Goal: Task Accomplishment & Management: Manage account settings

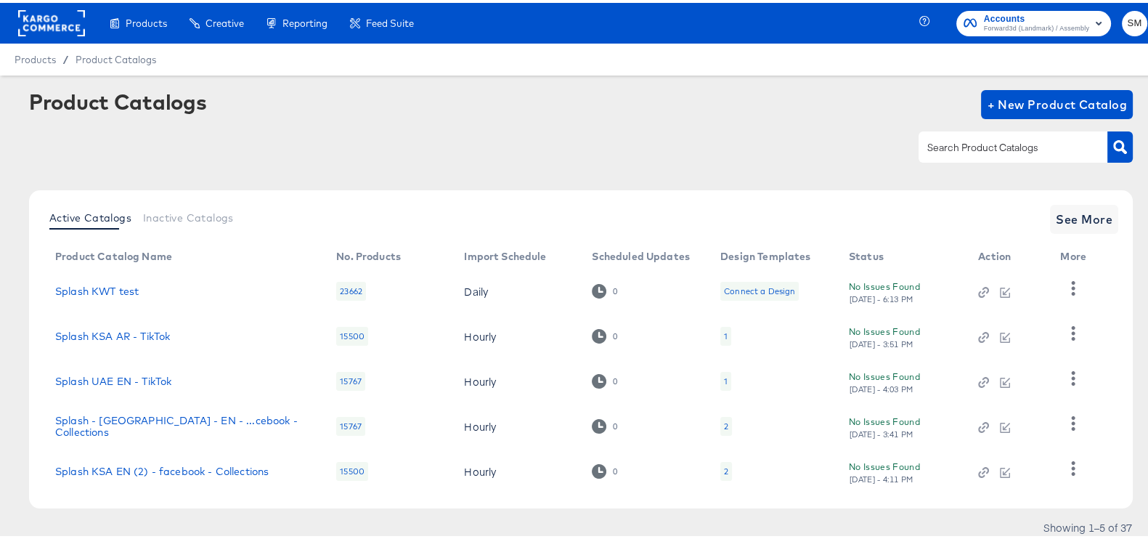
click at [945, 149] on input "text" at bounding box center [1001, 144] width 155 height 17
type input "k"
type input "ksa"
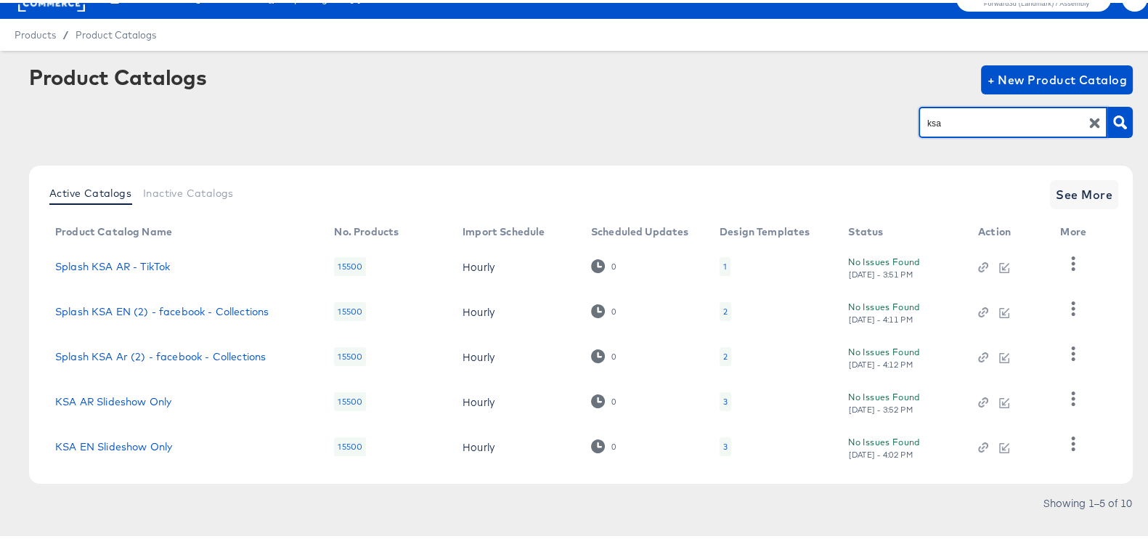
scroll to position [47, 0]
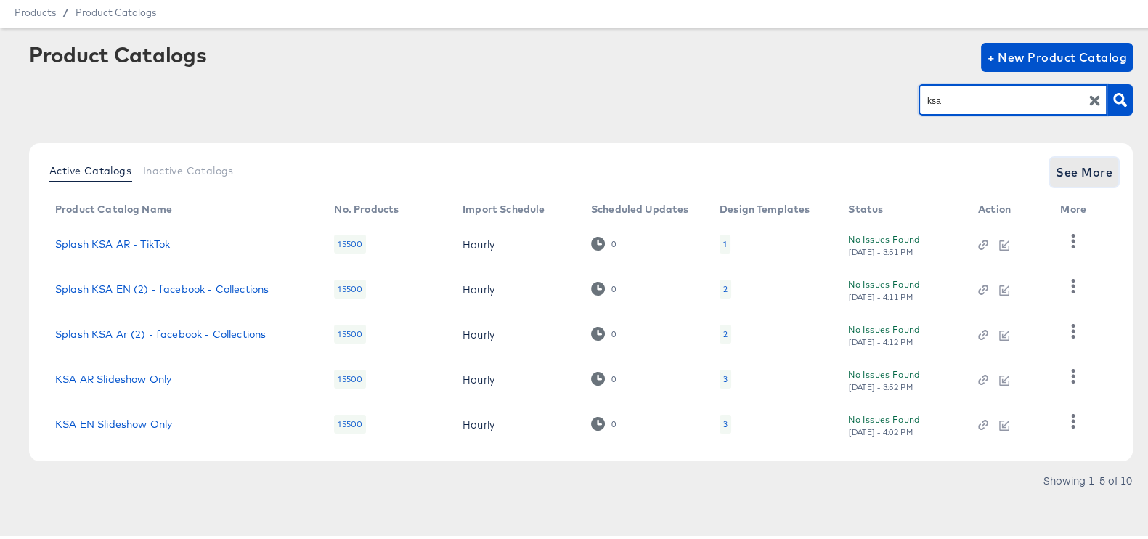
click at [1082, 162] on span "See More" at bounding box center [1083, 169] width 57 height 20
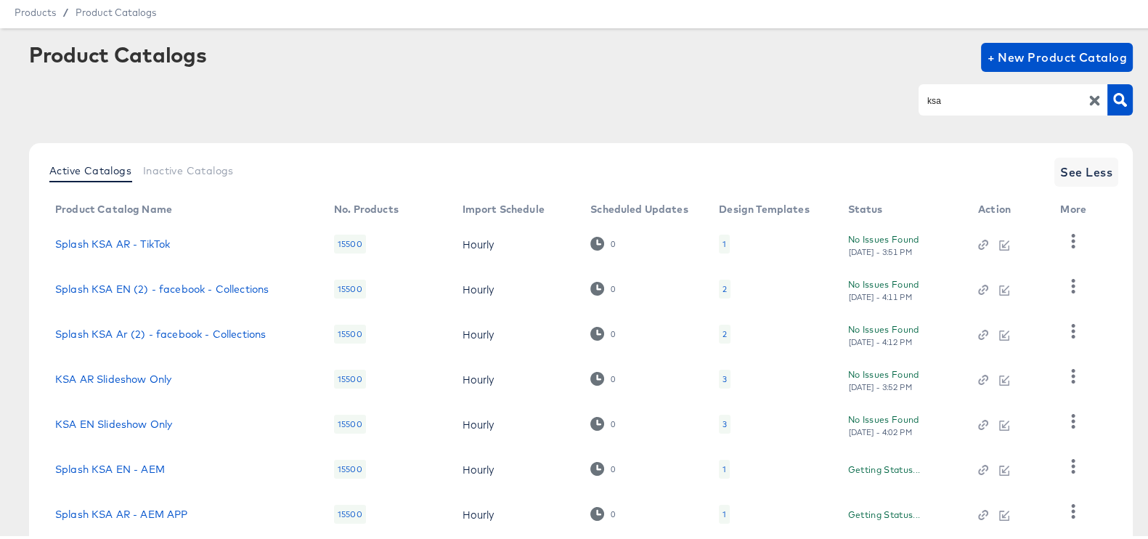
scroll to position [272, 0]
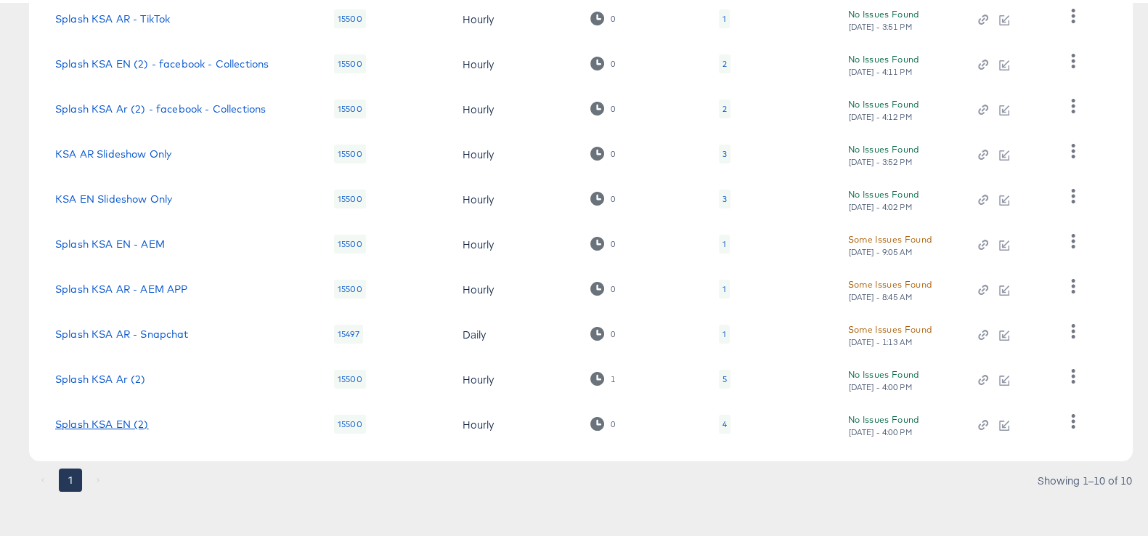
click at [102, 420] on link "Splash KSA EN (2)" at bounding box center [102, 421] width 94 height 12
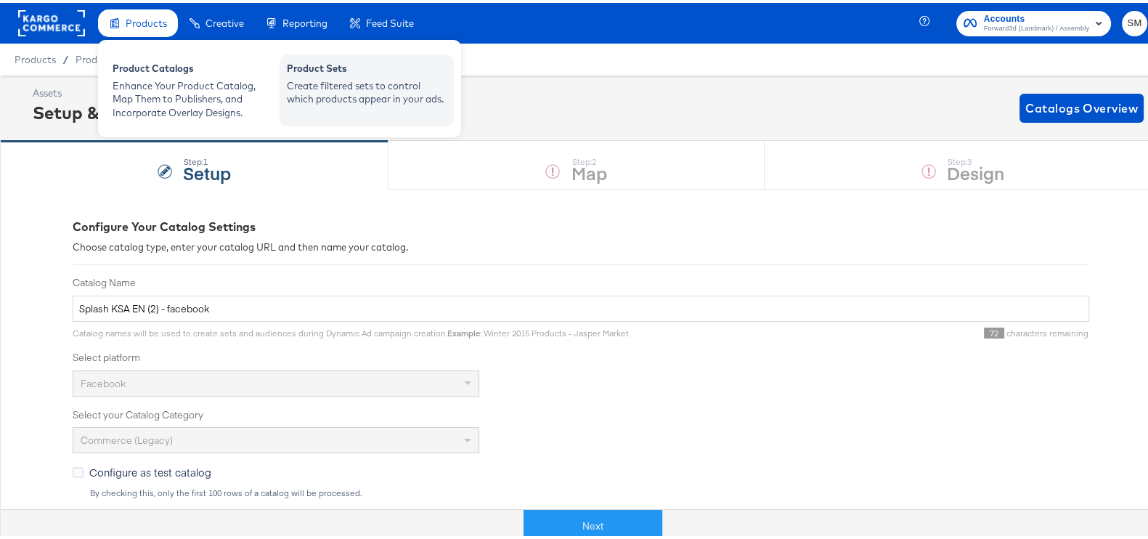
click at [356, 105] on div "Product Sets Create filtered sets to control which products appear in your ads." at bounding box center [366, 88] width 174 height 72
click at [359, 98] on div "Create filtered sets to control which products appear in your ads." at bounding box center [367, 89] width 160 height 27
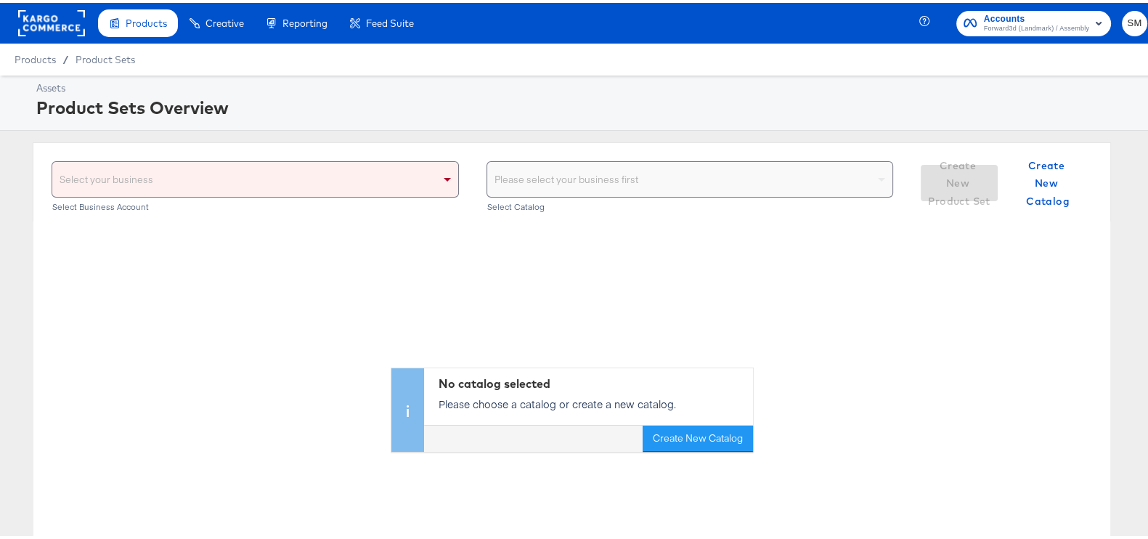
click at [335, 181] on div "Select your business" at bounding box center [255, 176] width 406 height 35
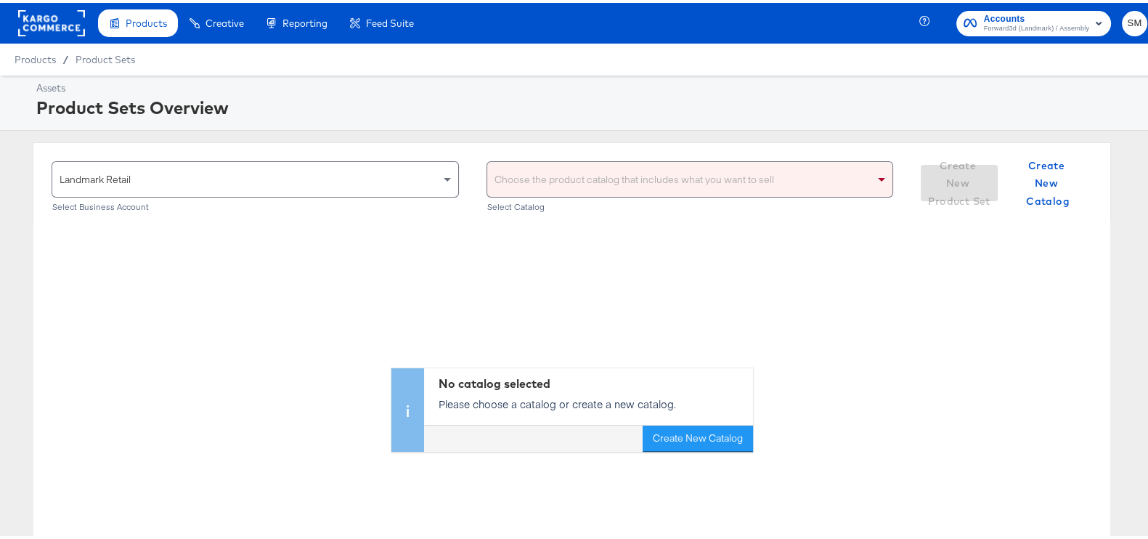
click at [610, 172] on div "Choose the product catalog that includes what you want to sell" at bounding box center [690, 176] width 406 height 35
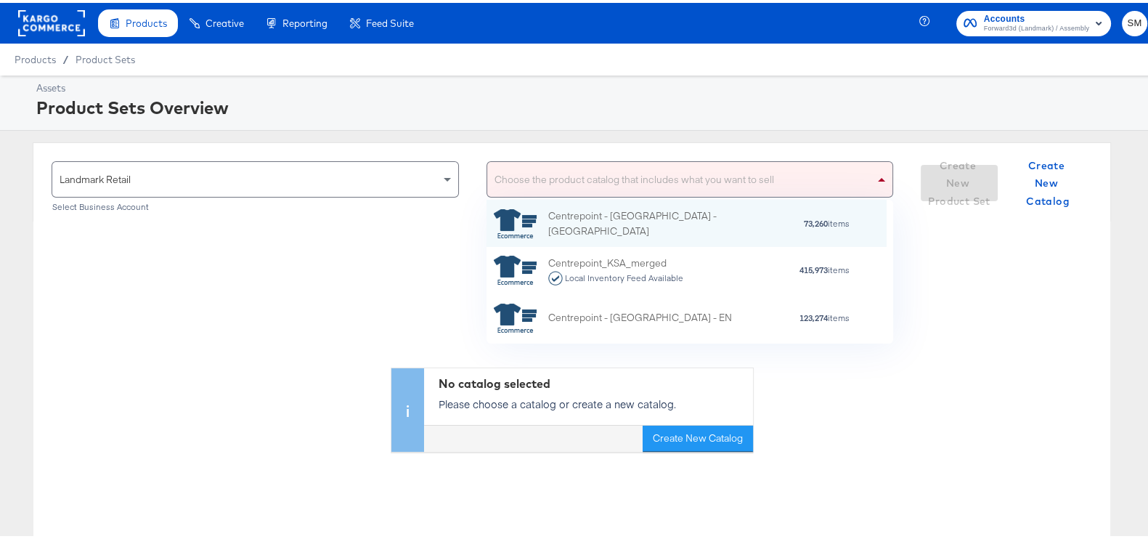
scroll to position [129, 386]
type input "ksa"
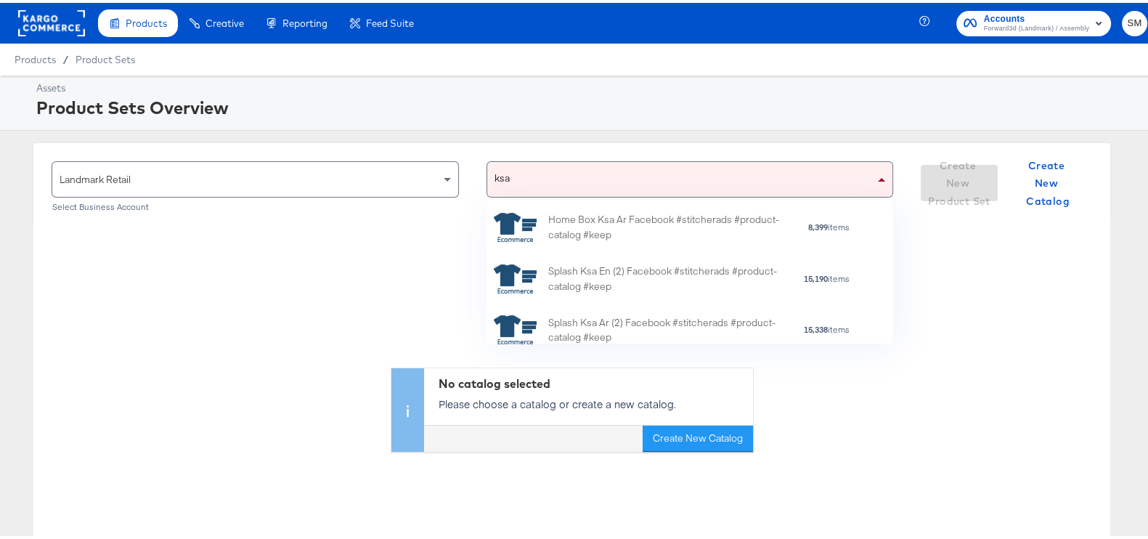
scroll to position [575, 0]
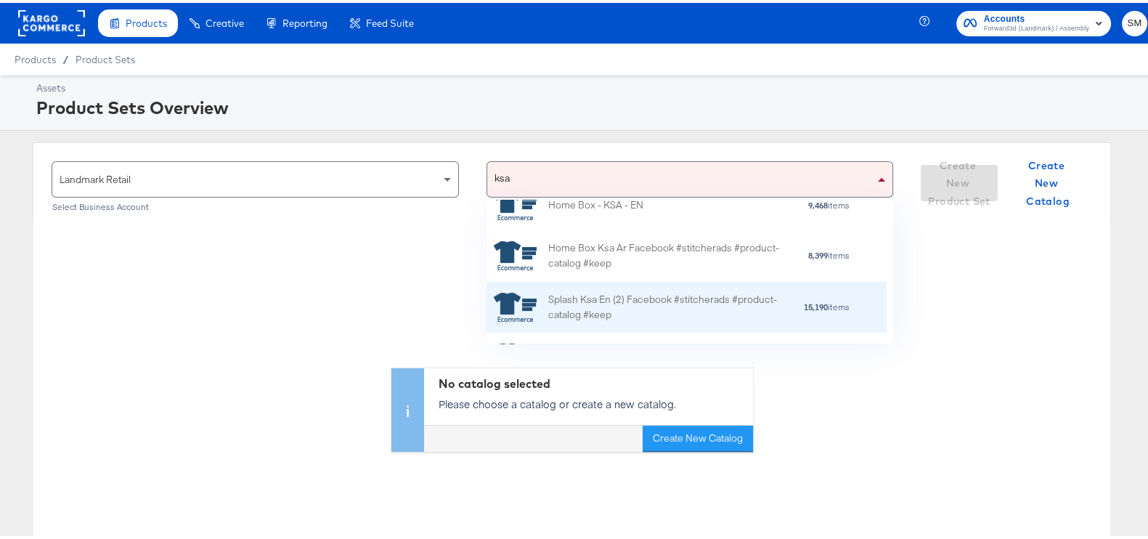
click at [626, 306] on div "Splash Ksa En (2) Facebook #stitcherads #product-catalog #keep" at bounding box center [675, 305] width 254 height 30
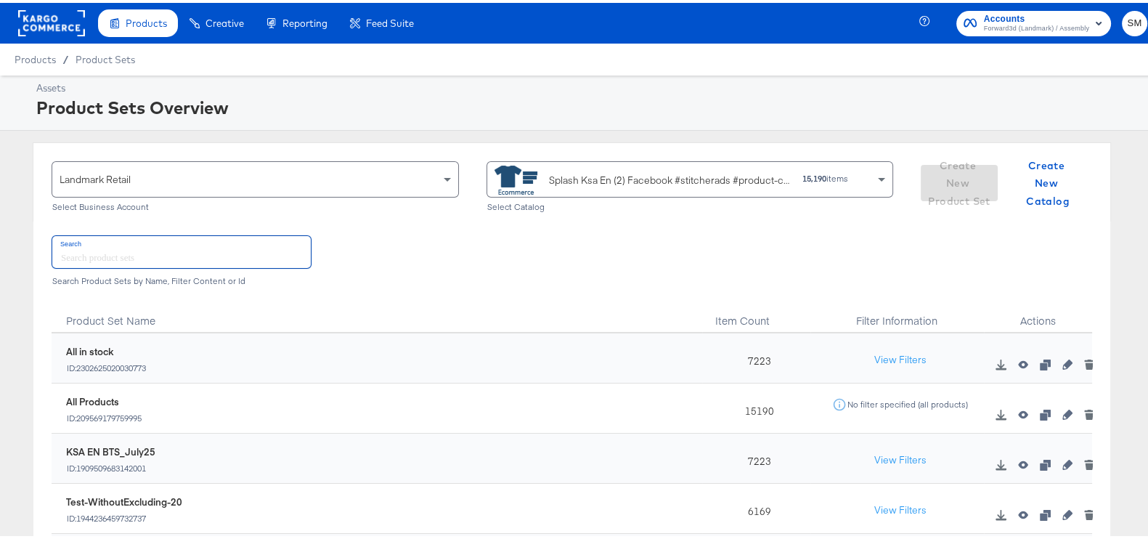
click at [182, 256] on input "text" at bounding box center [181, 248] width 258 height 31
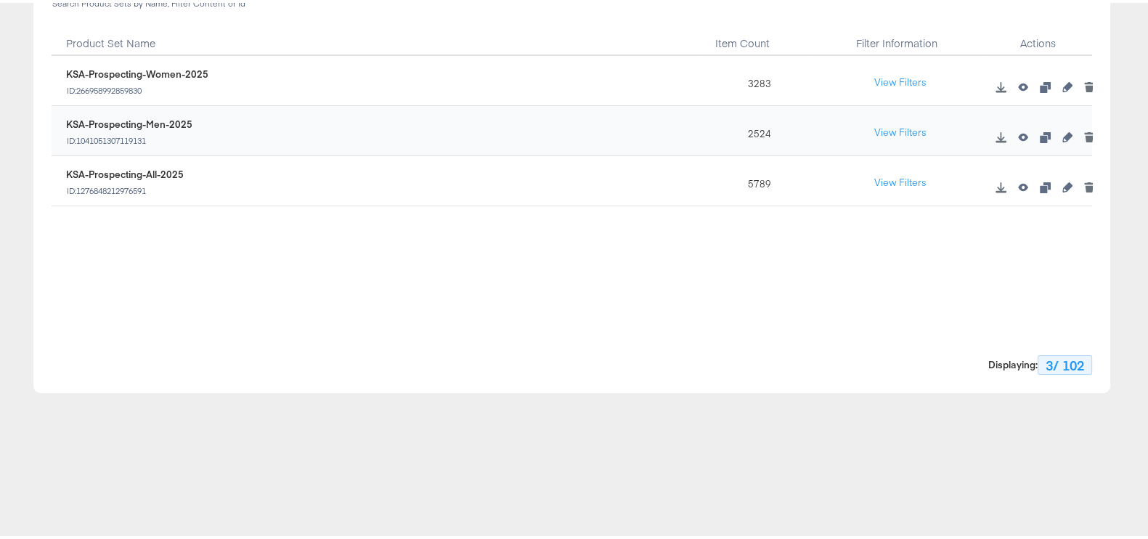
scroll to position [5, 0]
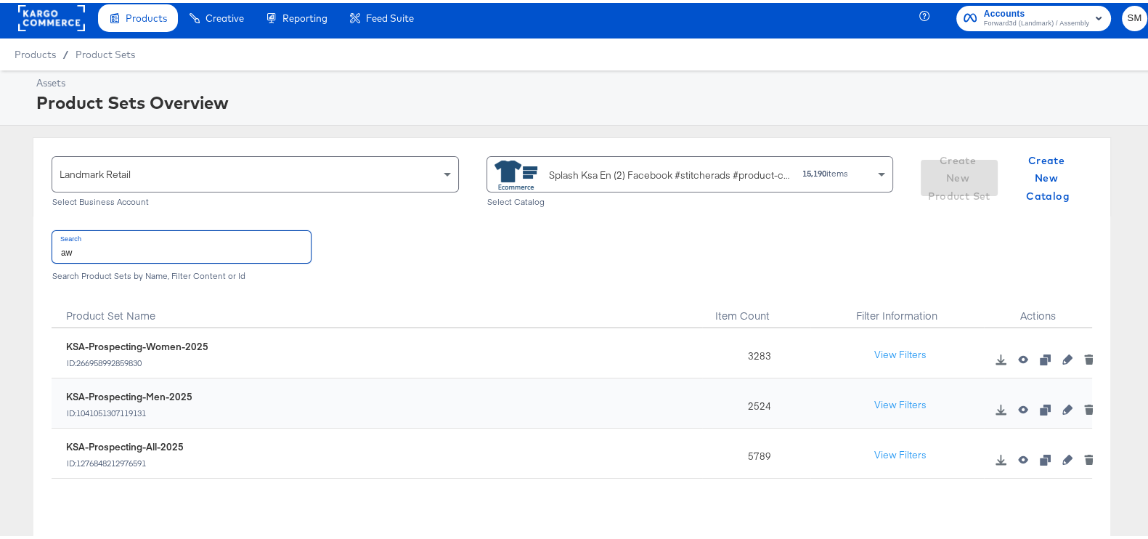
type input "a"
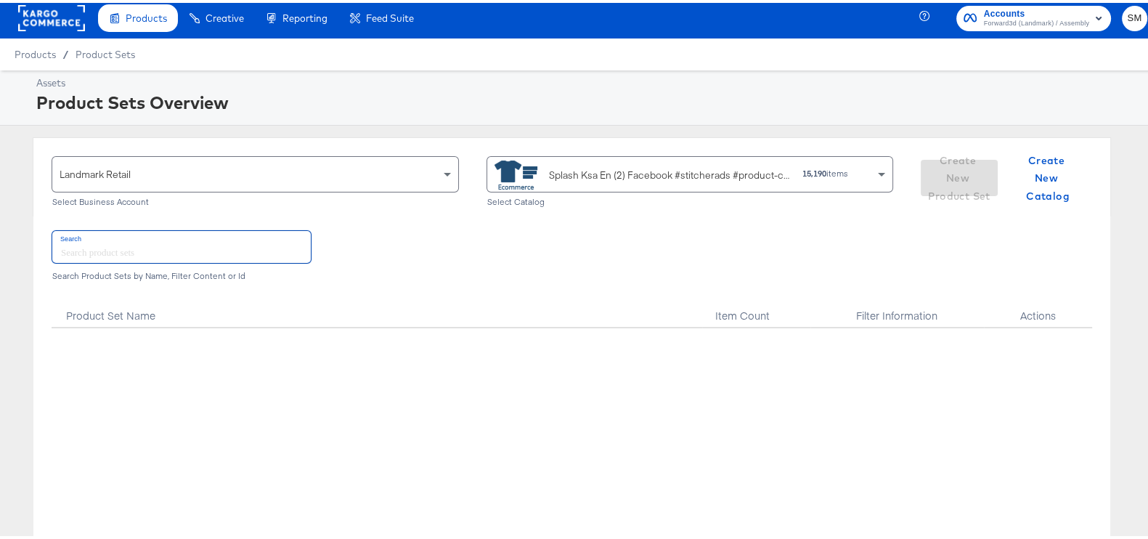
scroll to position [0, 0]
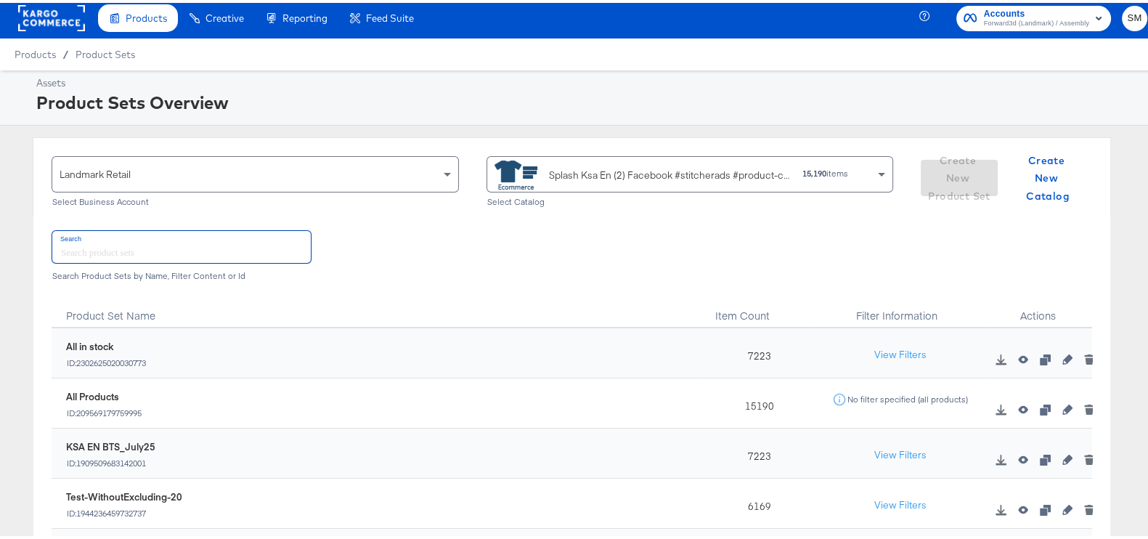
click at [693, 161] on div "Splash Ksa En (2) Facebook #stitcherads #product-catalog #keep" at bounding box center [642, 172] width 297 height 29
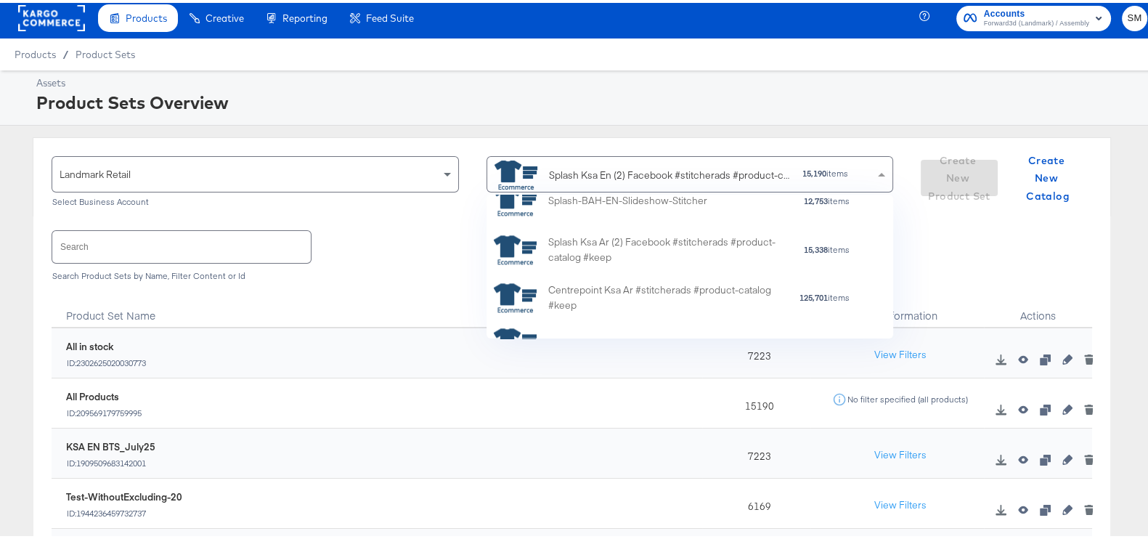
scroll to position [2115, 0]
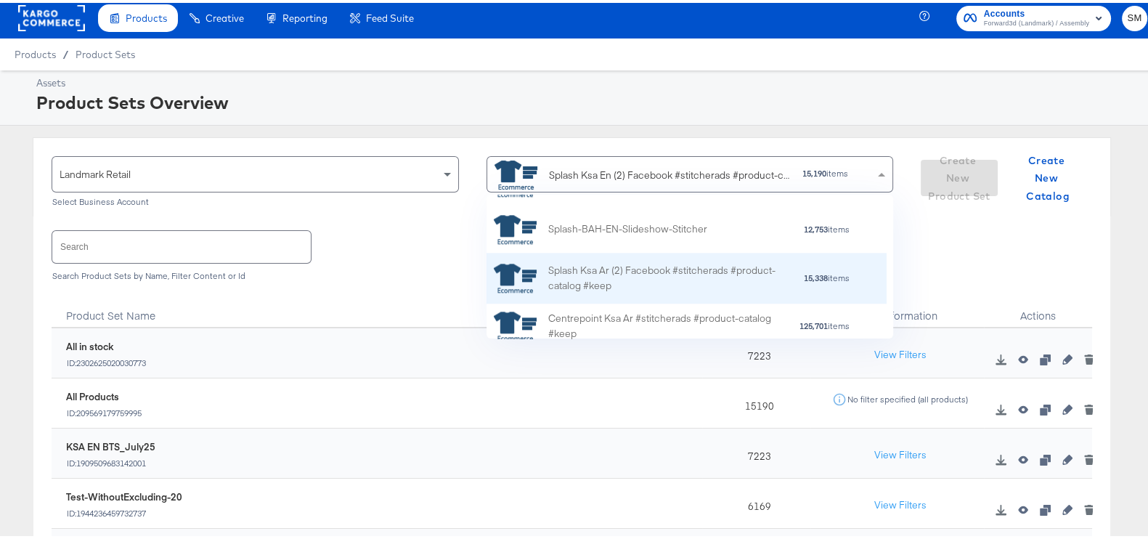
click at [668, 271] on div "Splash Ksa Ar (2) Facebook #stitcherads #product-catalog #keep" at bounding box center [675, 276] width 254 height 30
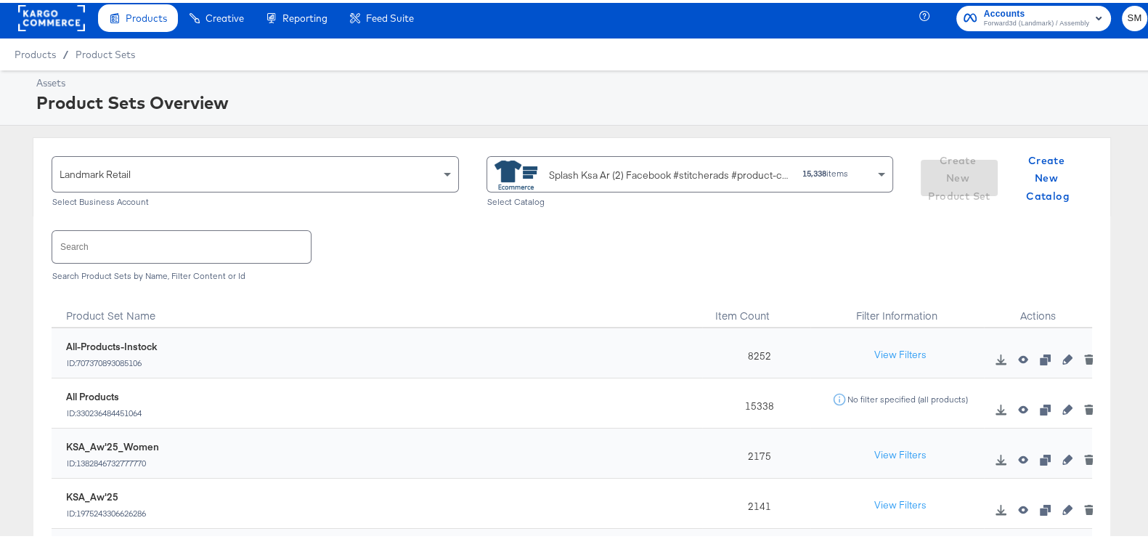
click at [212, 257] on input "text" at bounding box center [181, 243] width 258 height 31
type input "aw"
click at [1039, 409] on icon "button" at bounding box center [1044, 406] width 10 height 10
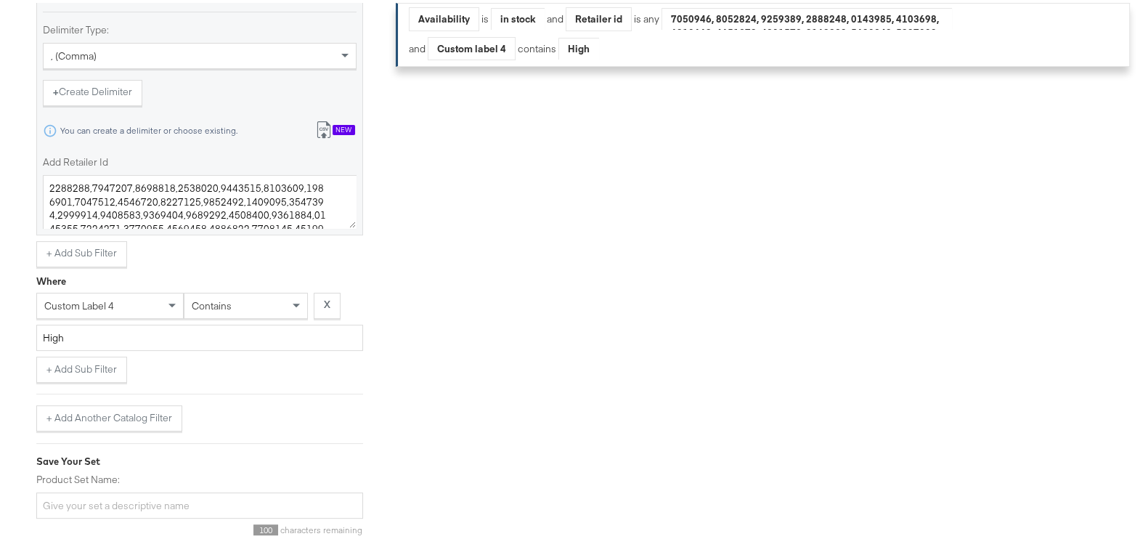
scroll to position [714, 0]
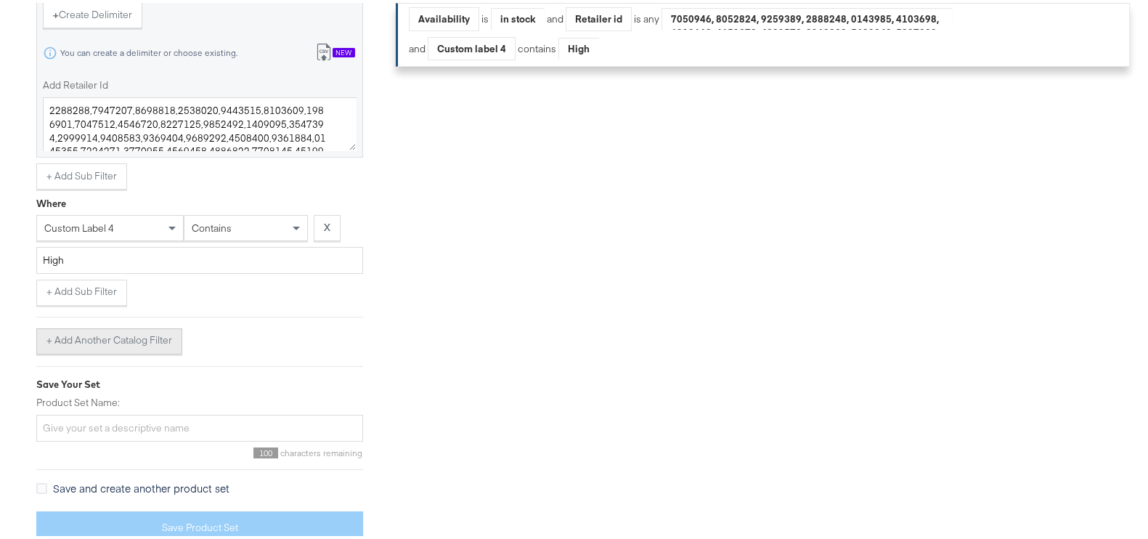
click at [105, 332] on button "+ Add Another Catalog Filter" at bounding box center [109, 338] width 146 height 26
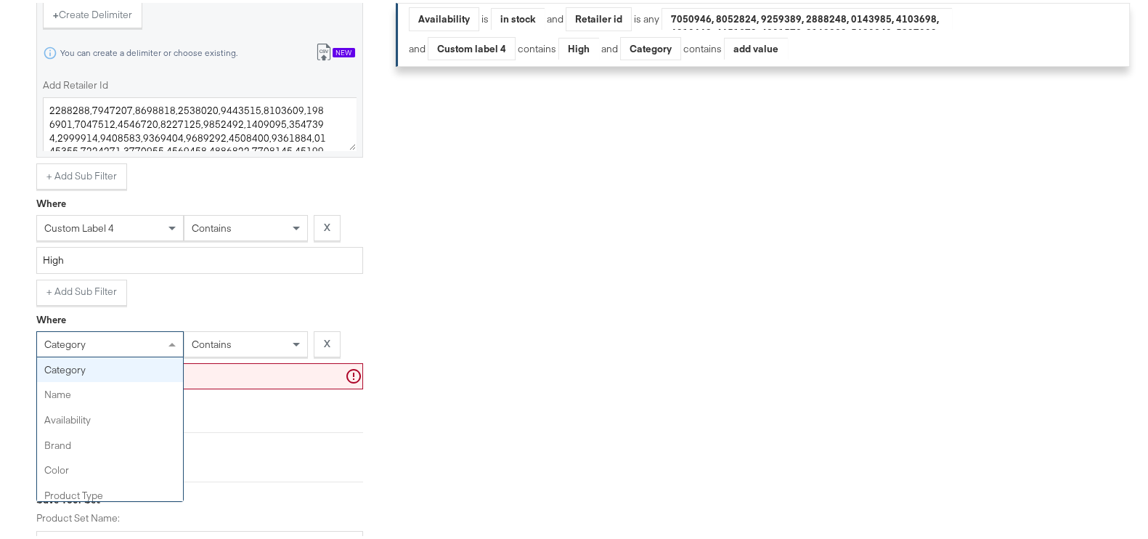
click at [139, 337] on div "category" at bounding box center [110, 341] width 146 height 25
type input "gen"
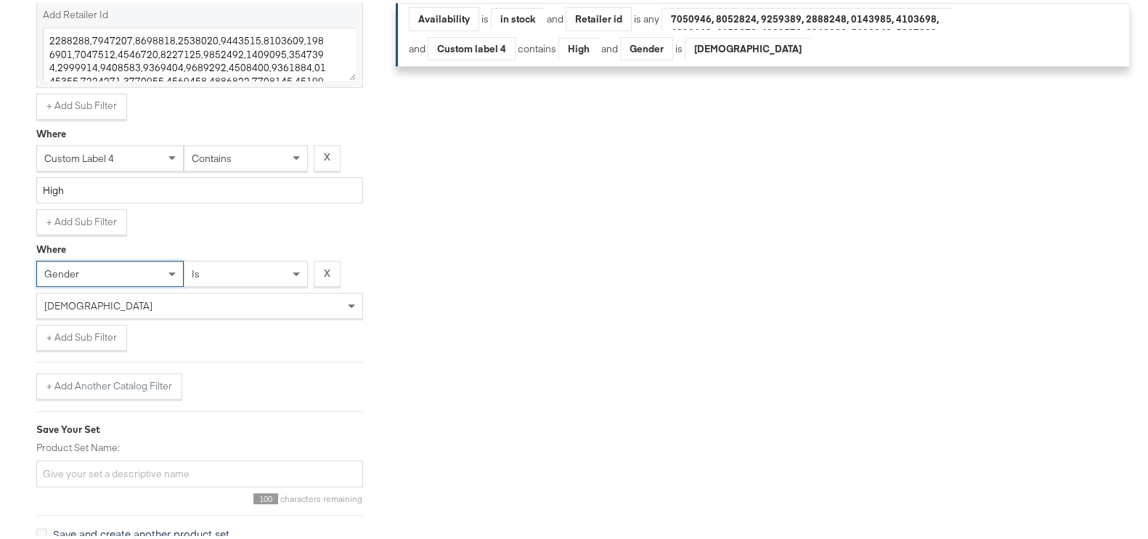
scroll to position [829, 0]
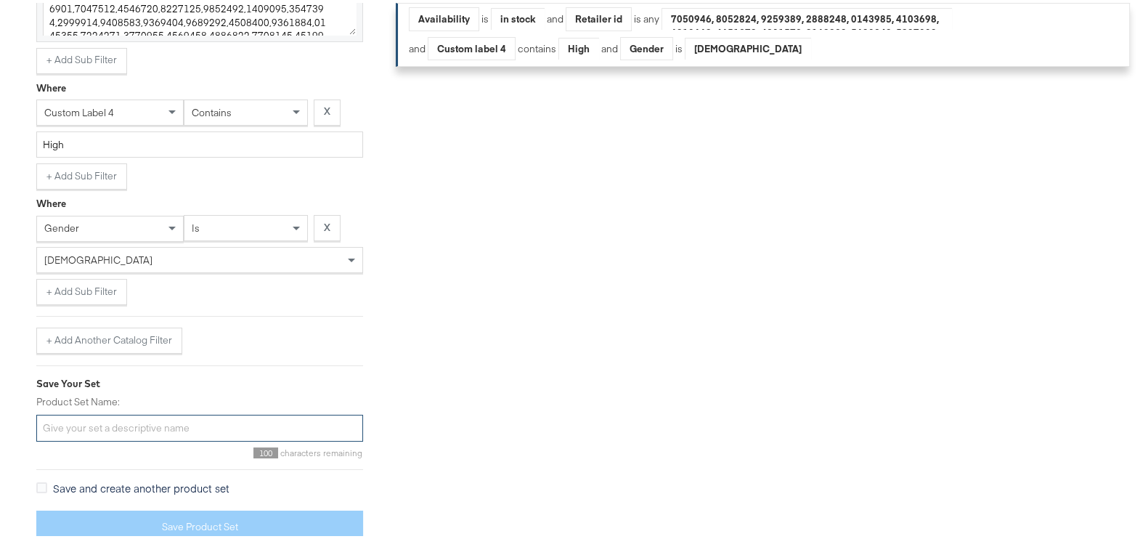
click at [94, 426] on input "Product Set Name:" at bounding box center [199, 425] width 327 height 27
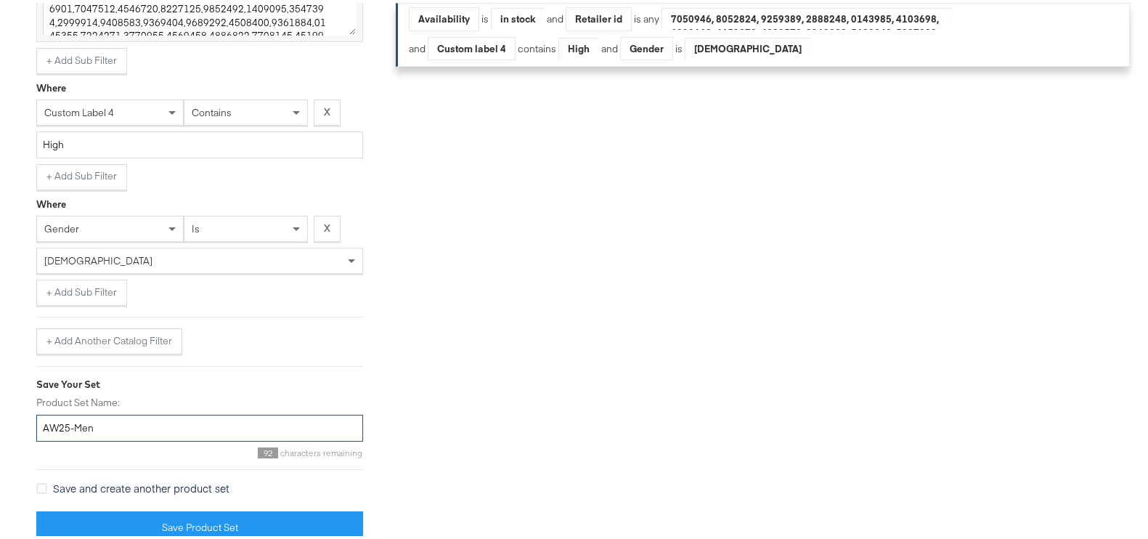
click at [44, 422] on input "AW25-Men" at bounding box center [199, 425] width 327 height 27
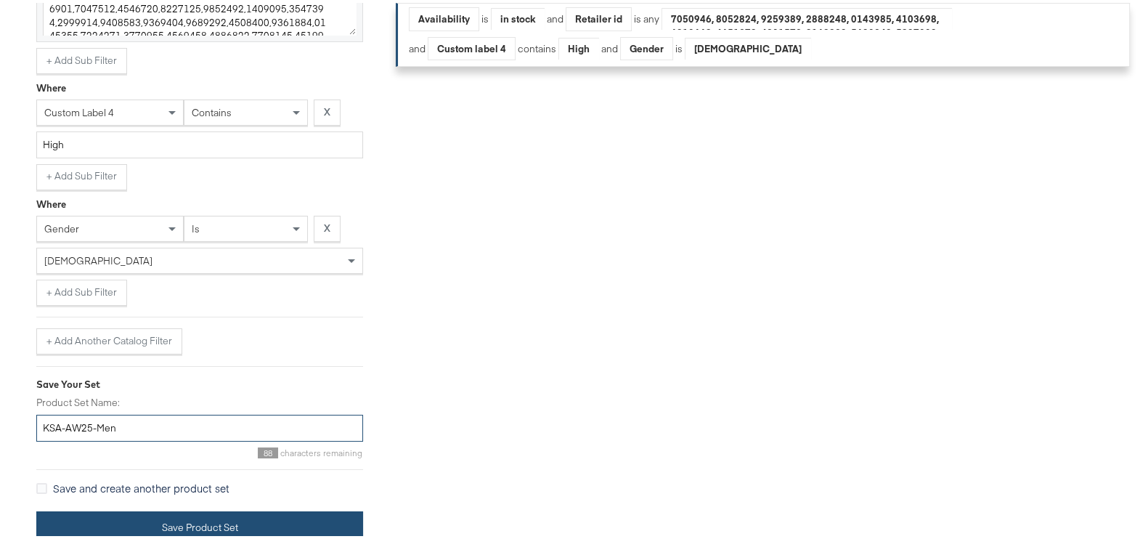
type input "KSA-AW25-Men"
click at [327, 528] on button "Save Product Set" at bounding box center [199, 524] width 327 height 33
click at [290, 525] on button "Save Product Set" at bounding box center [199, 524] width 327 height 33
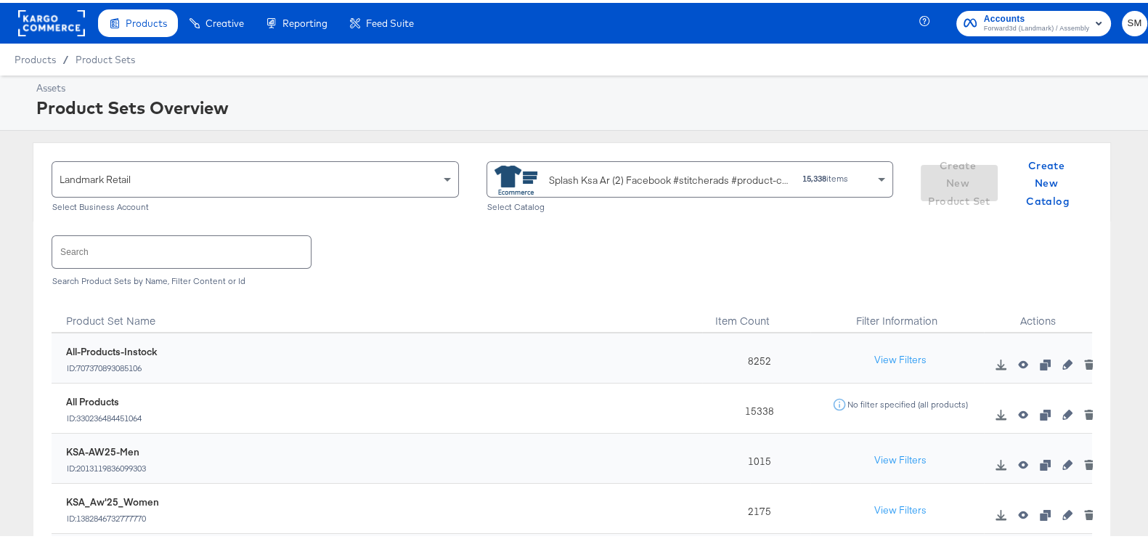
click at [1069, 27] on span "Forward3d (Landmark) / Assembly" at bounding box center [1036, 26] width 105 height 12
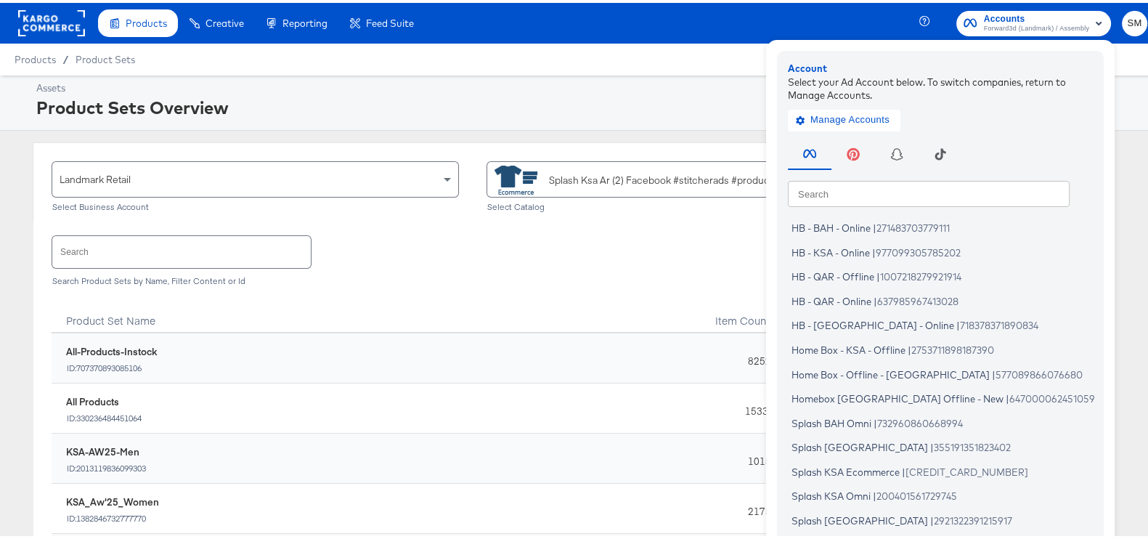
click at [638, 85] on div "Assets" at bounding box center [589, 85] width 1107 height 14
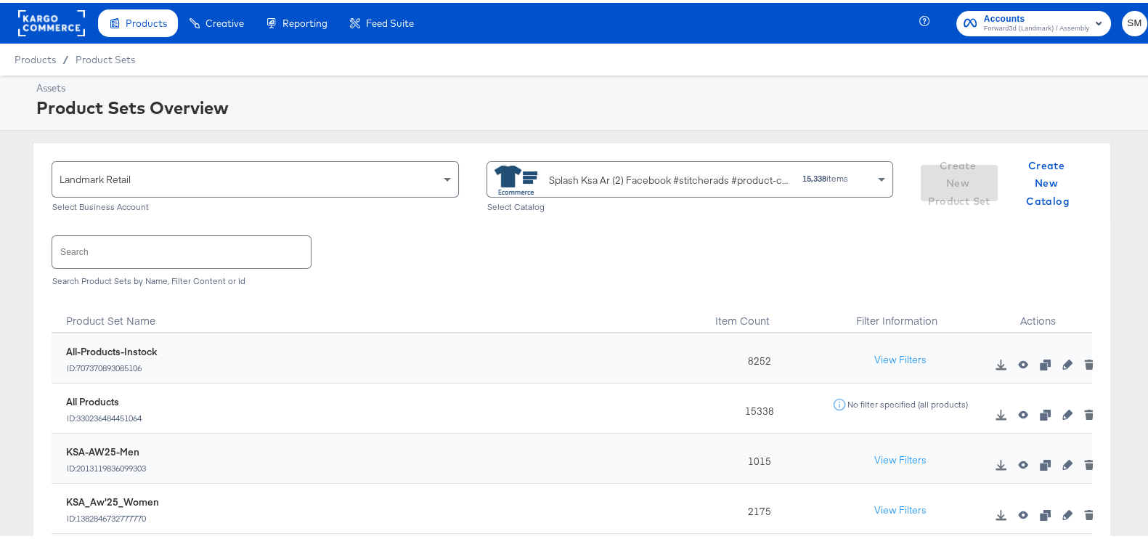
click at [639, 176] on div "Splash Ksa Ar (2) Facebook #stitcherads #product-catalog #keep" at bounding box center [670, 177] width 242 height 15
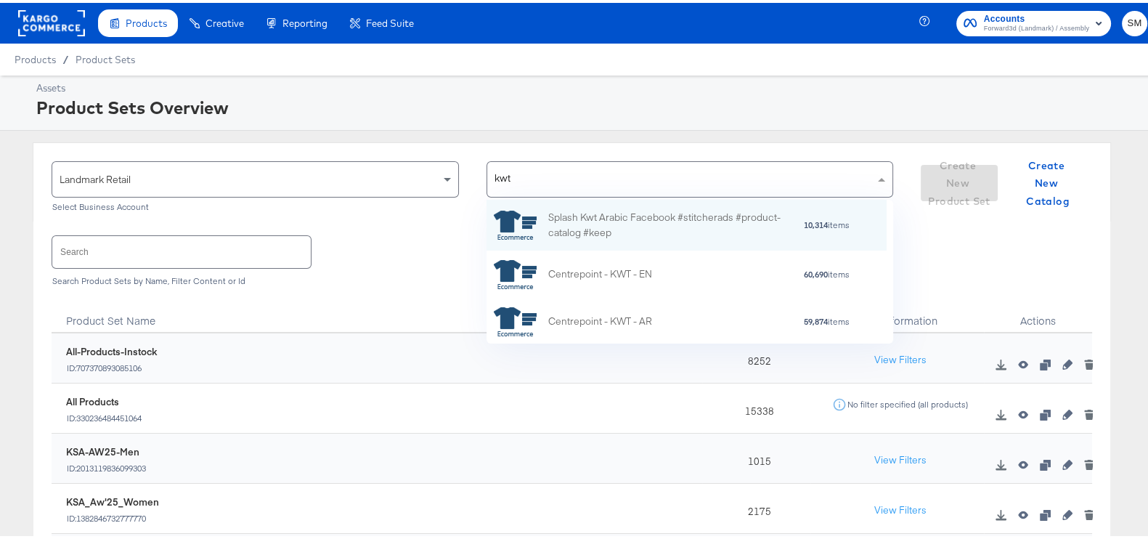
type input "kwt"
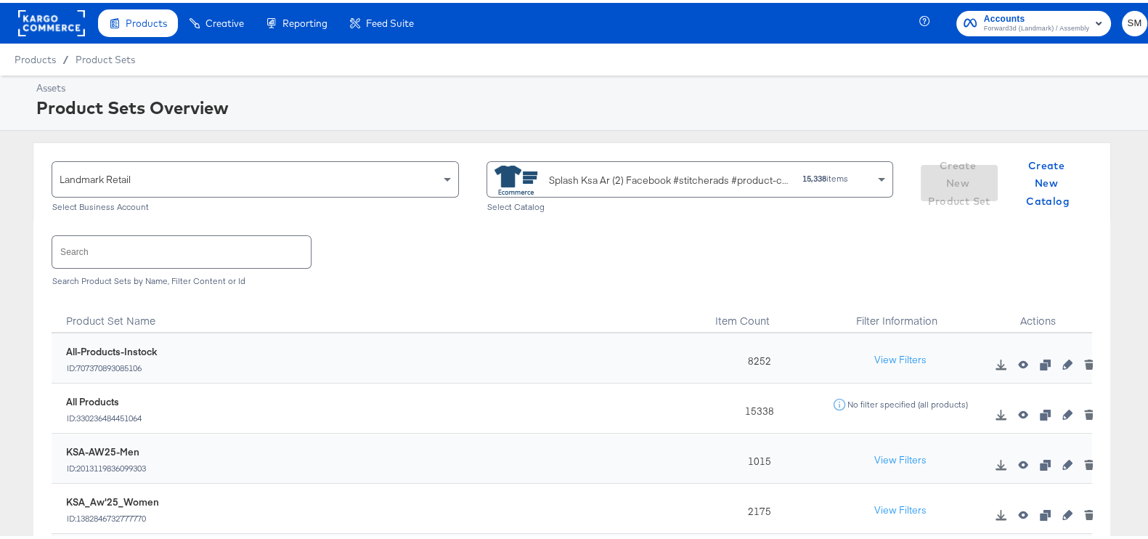
click at [679, 166] on div "Splash Ksa Ar (2) Facebook #stitcherads #product-catalog #keep" at bounding box center [642, 177] width 297 height 29
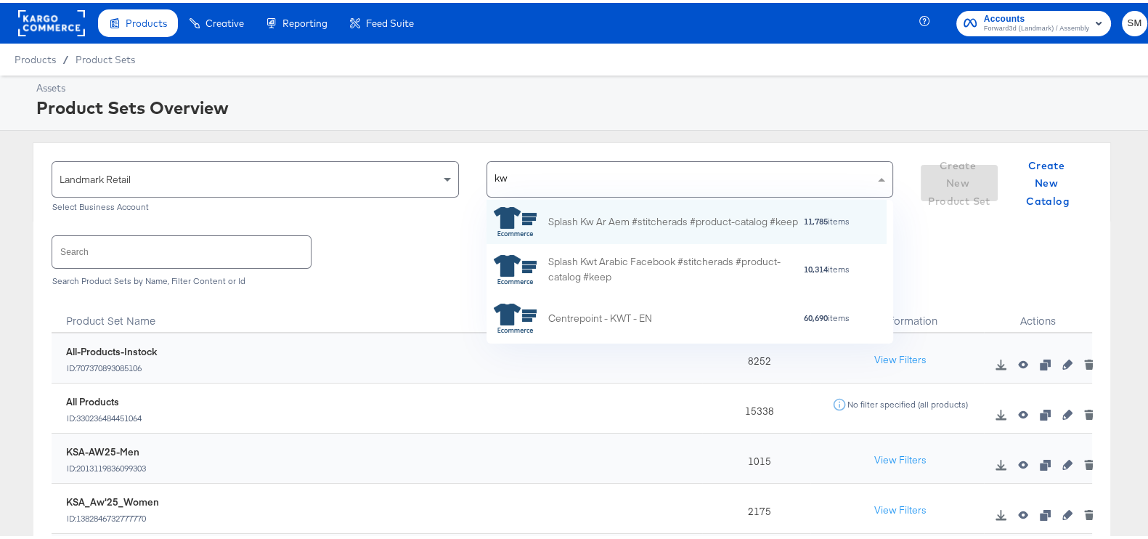
type input "kwt"
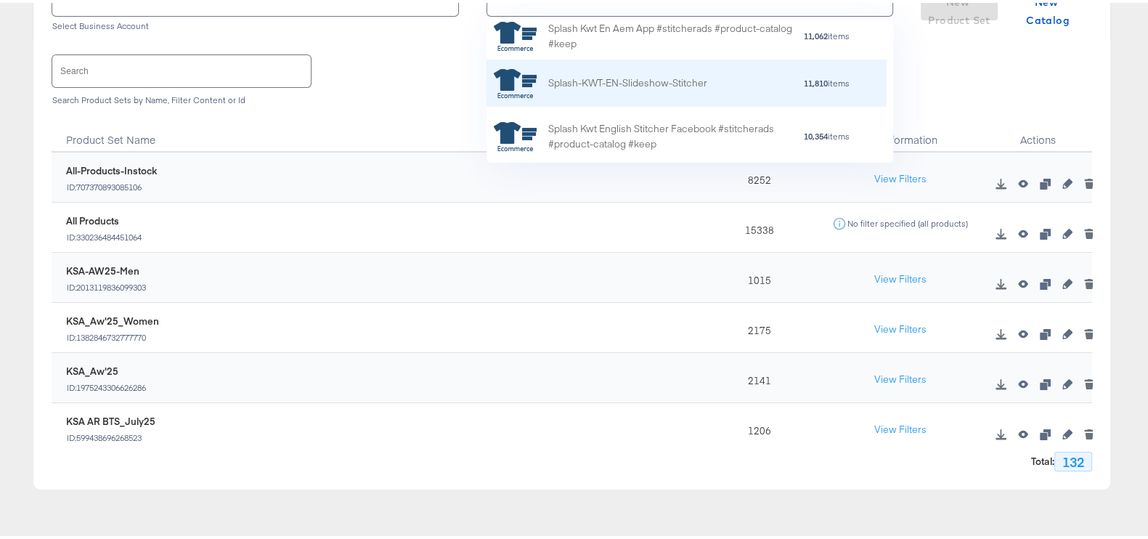
scroll to position [243, 0]
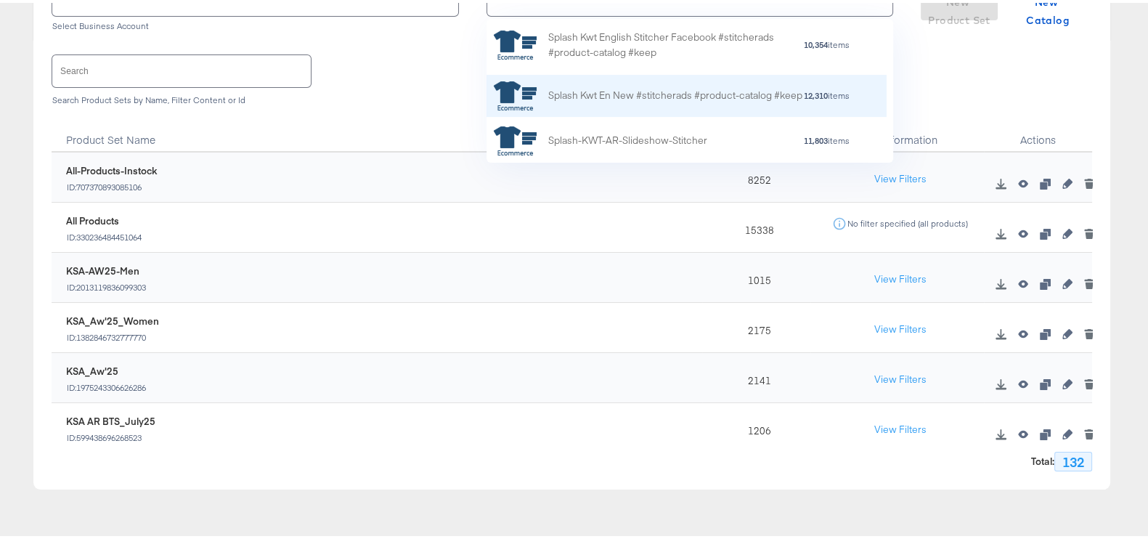
click at [707, 86] on div "Splash Kwt En New #stitcherads #product-catalog #keep" at bounding box center [675, 93] width 254 height 15
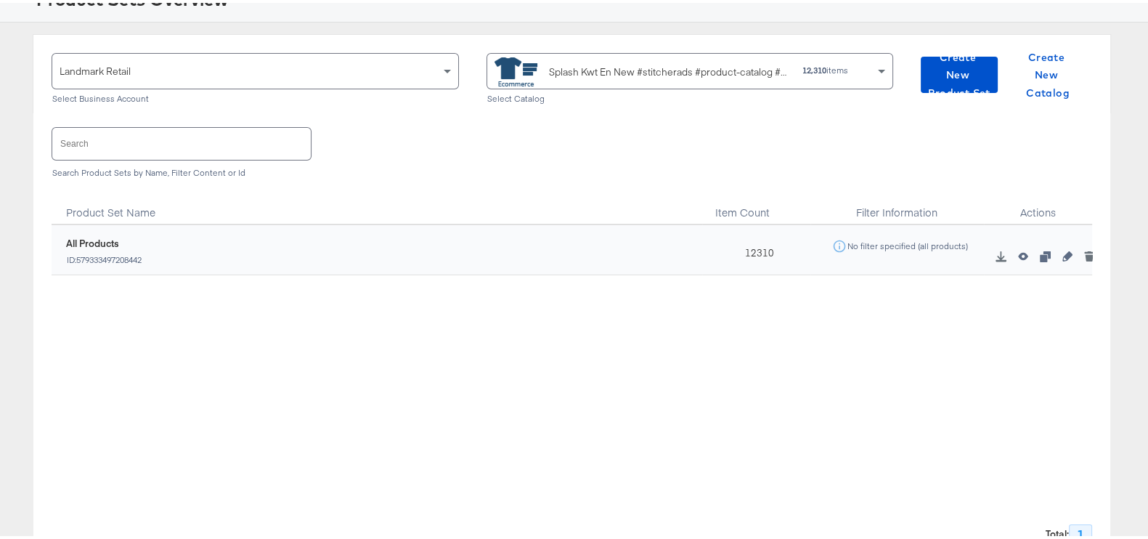
scroll to position [90, 0]
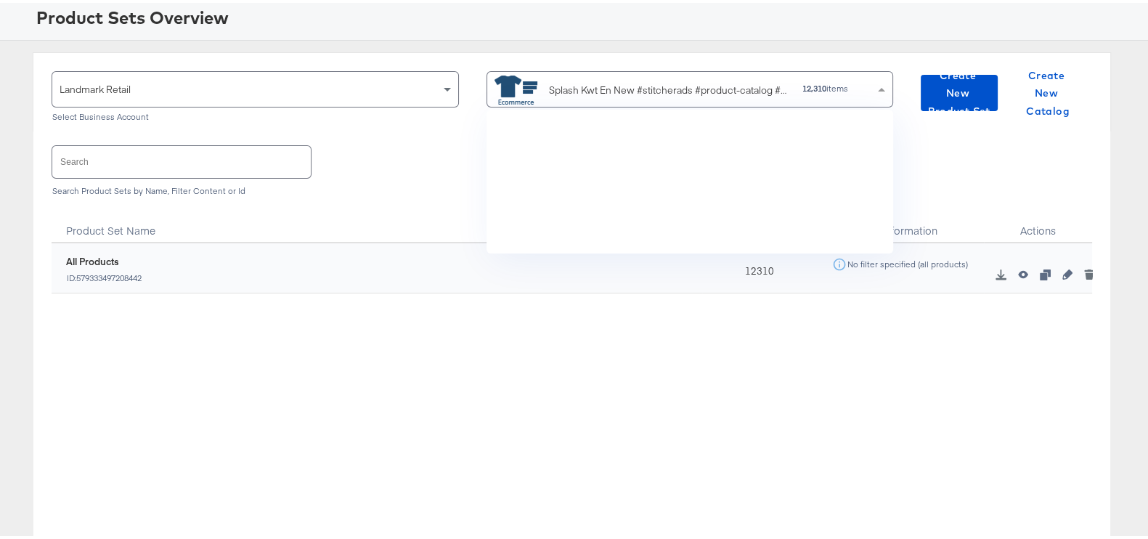
click at [666, 80] on div "Splash Kwt En New #stitcherads #product-catalog #keep" at bounding box center [670, 87] width 242 height 15
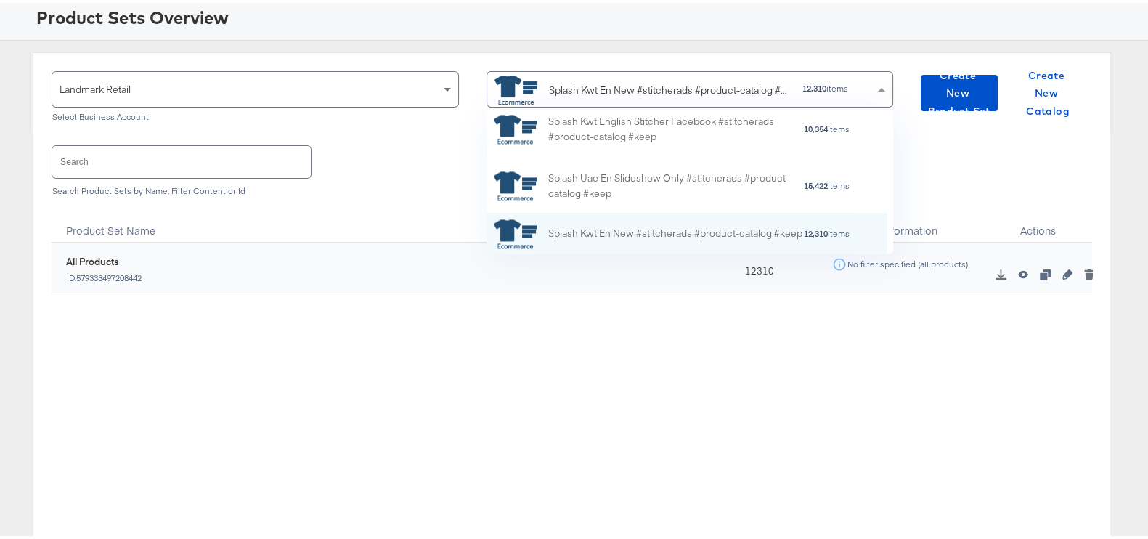
scroll to position [129, 386]
click at [690, 95] on div "Splash Kwt En New #stitcherads #product-catalog #keep" at bounding box center [642, 87] width 297 height 29
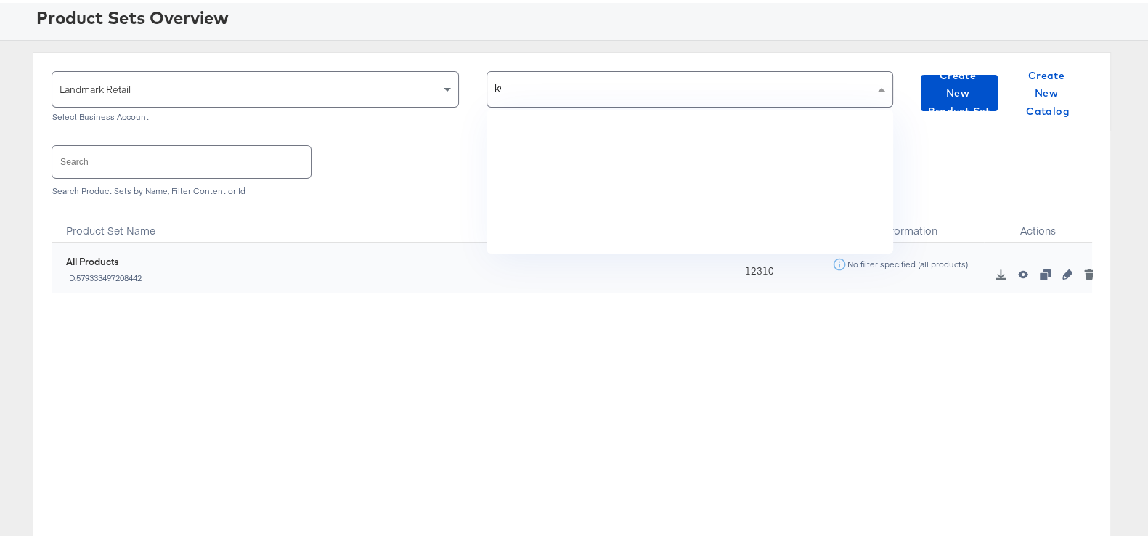
type input "kwt"
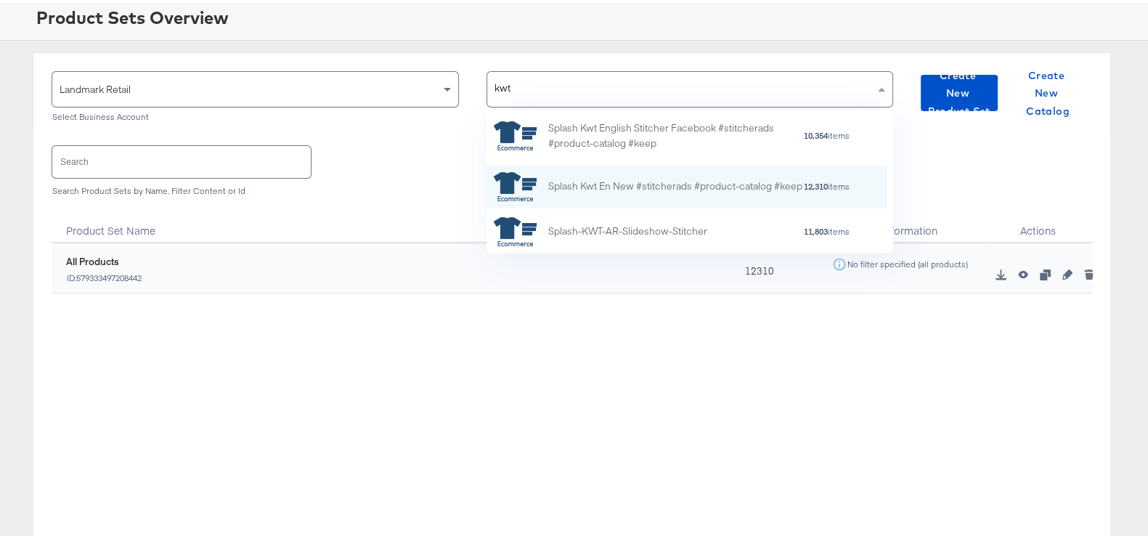
scroll to position [243, 0]
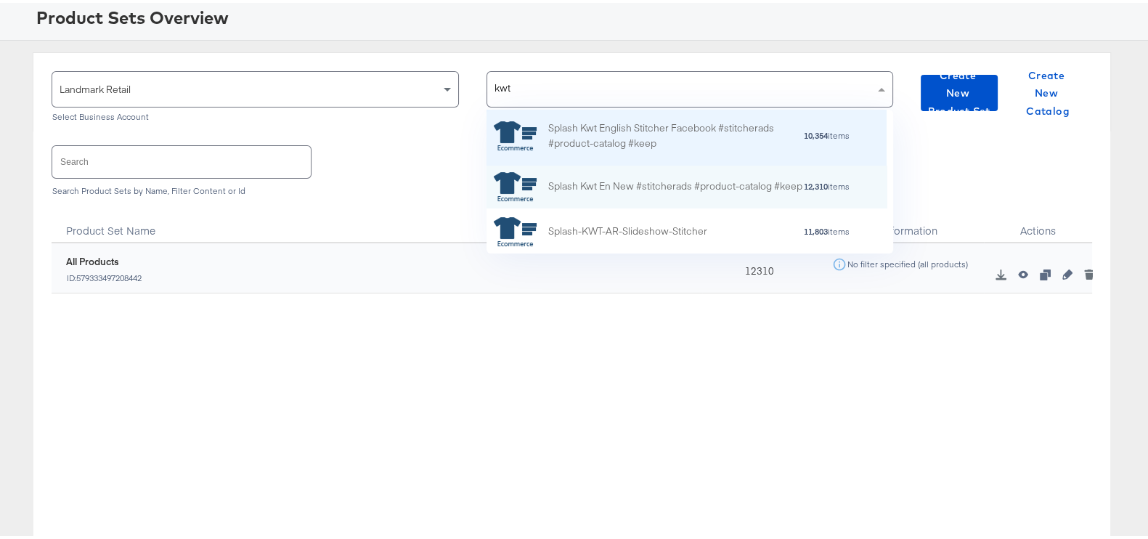
click at [633, 132] on div "Splash Kwt English Stitcher Facebook #stitcherads #product-catalog #keep" at bounding box center [675, 133] width 254 height 30
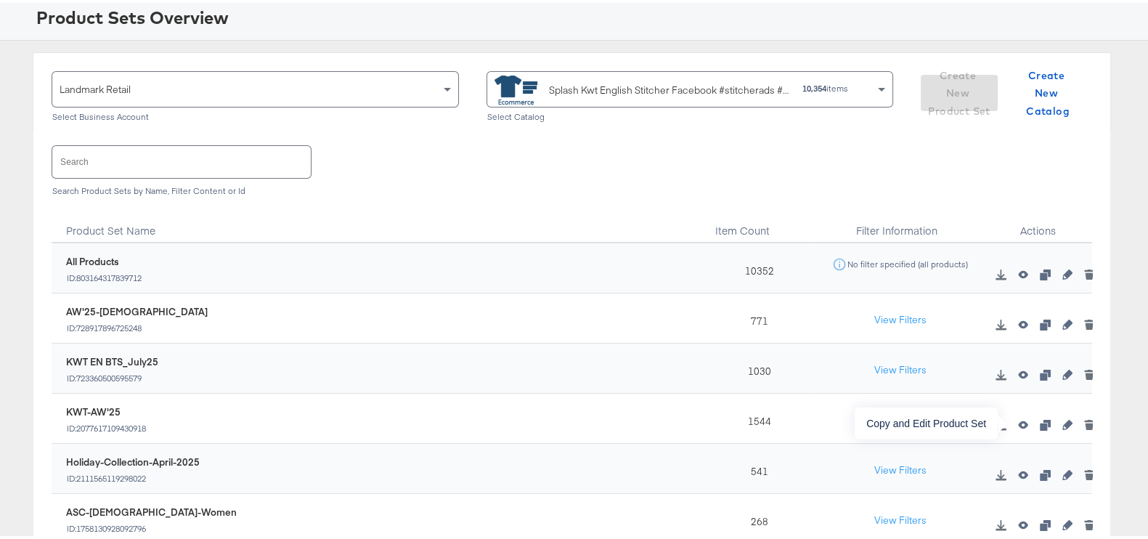
click at [1039, 422] on icon "button" at bounding box center [1044, 422] width 10 height 10
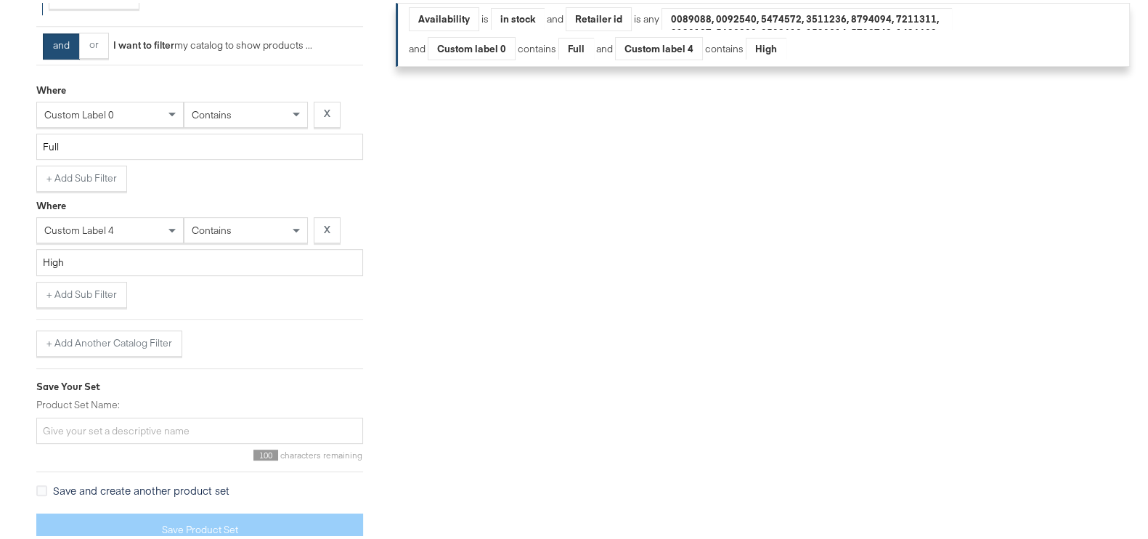
scroll to position [853, 0]
click at [93, 344] on button "+ Add Another Catalog Filter" at bounding box center [109, 339] width 146 height 26
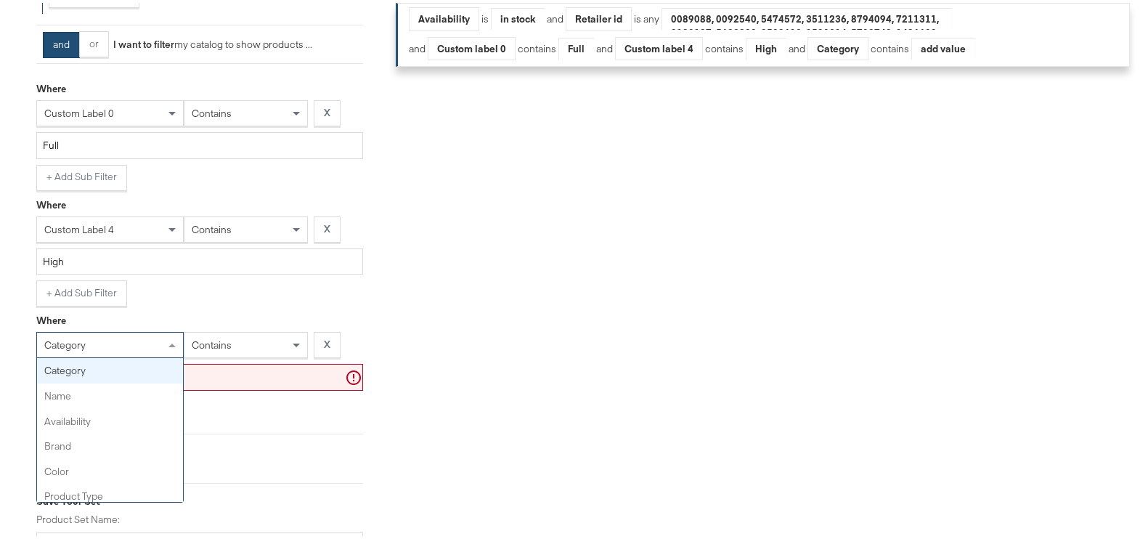
click at [169, 340] on span at bounding box center [171, 342] width 7 height 4
type input "gende"
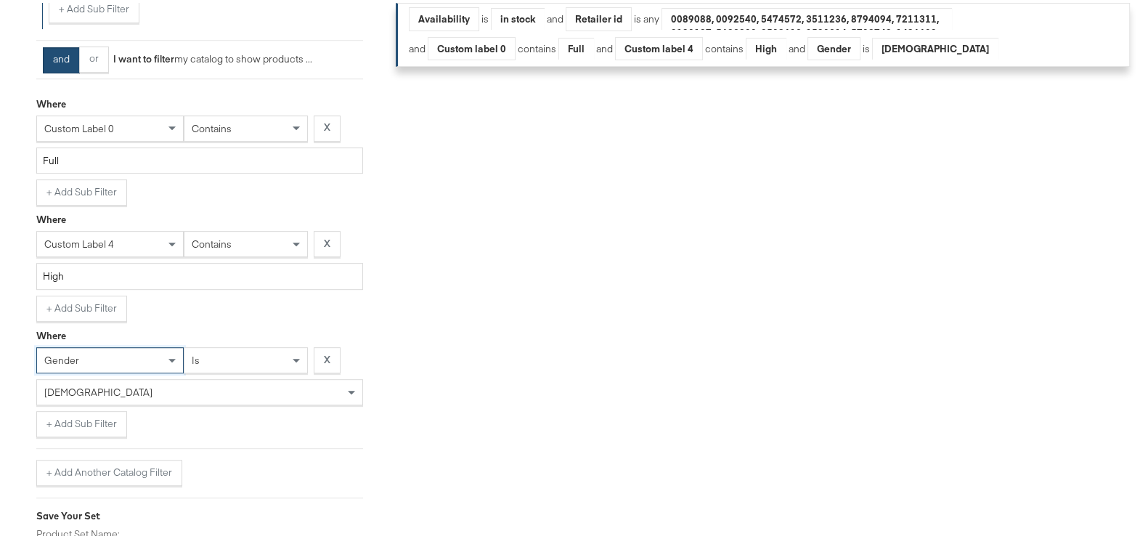
scroll to position [969, 0]
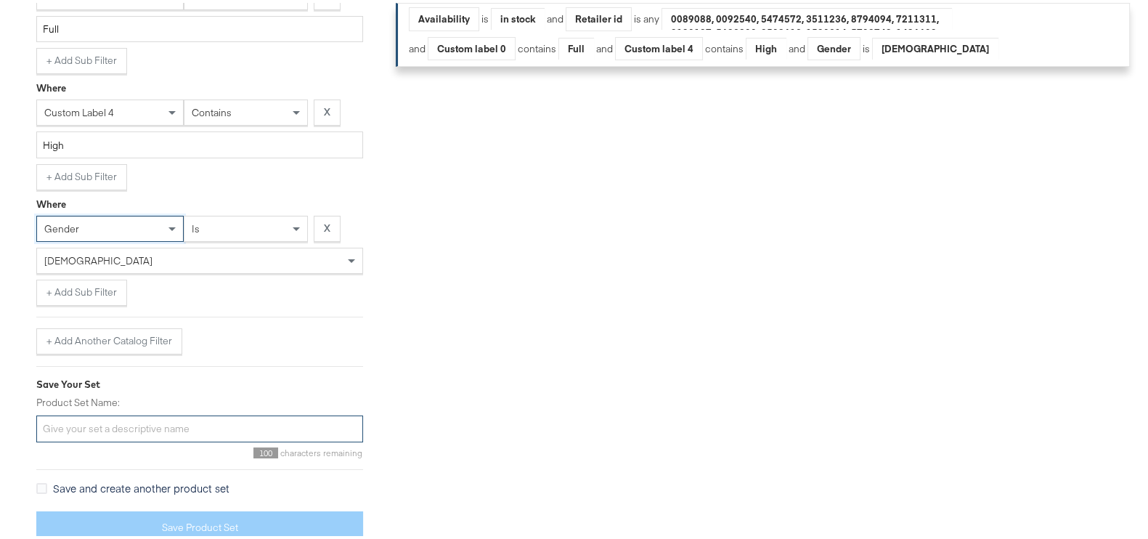
click at [131, 422] on input "Product Set Name:" at bounding box center [199, 425] width 327 height 27
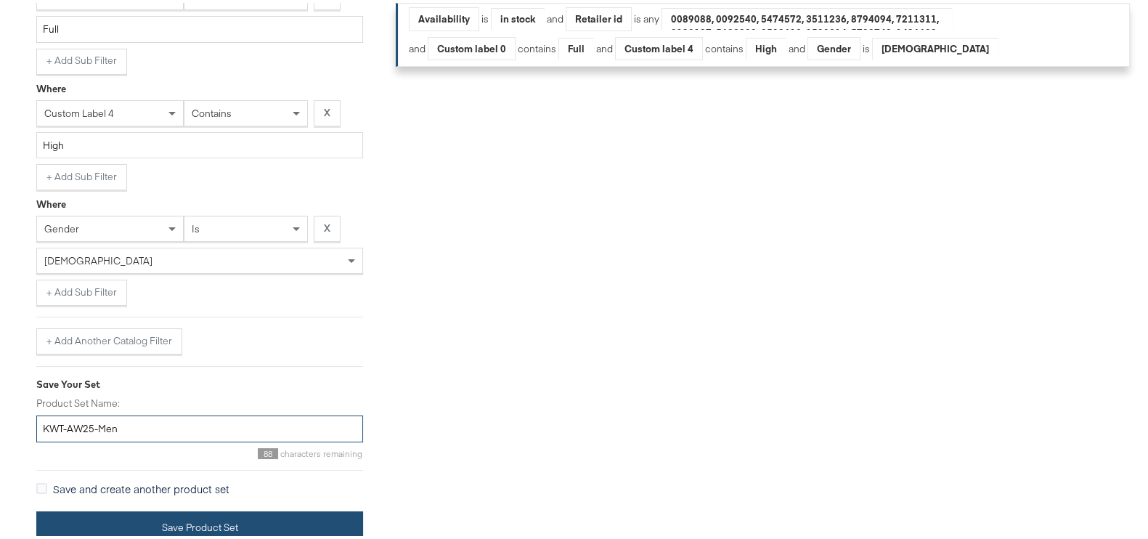
type input "KWT-AW25-Men"
click at [272, 517] on button "Save Product Set" at bounding box center [199, 524] width 327 height 33
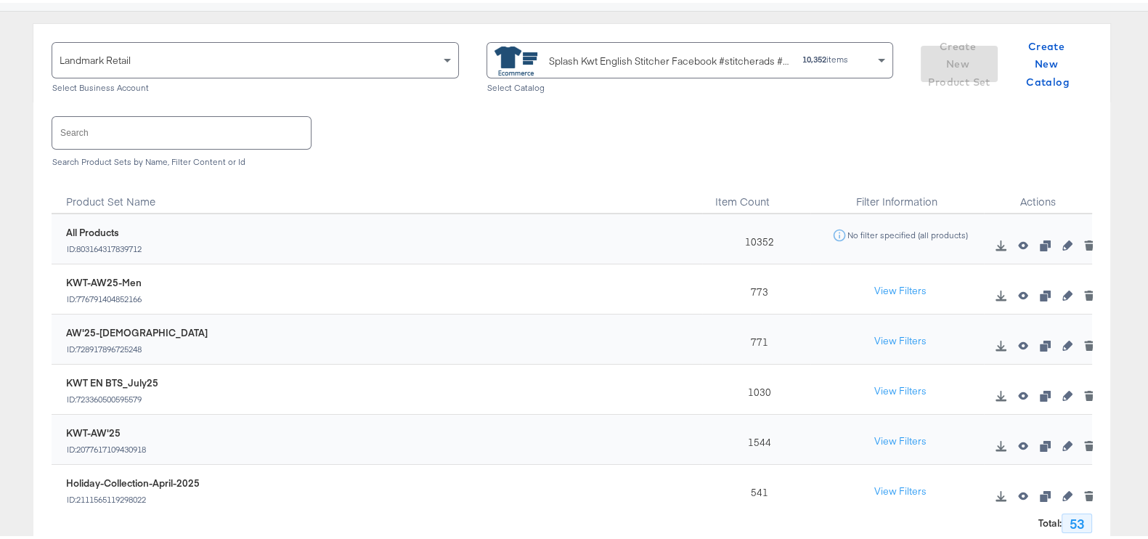
scroll to position [90, 0]
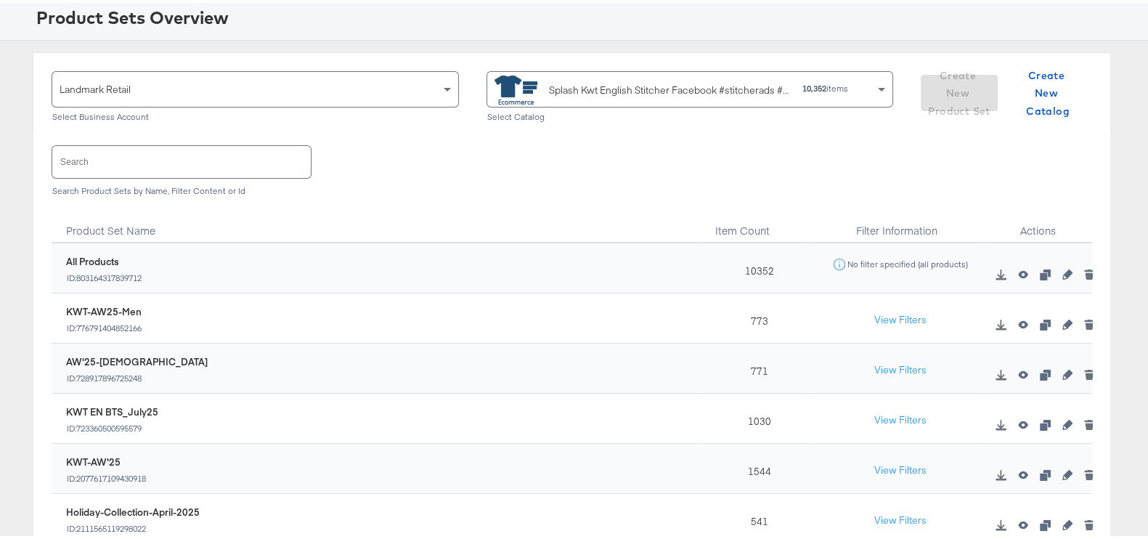
click at [682, 89] on div "Splash Kwt English Stitcher Facebook #stitcherads #product-catalog #keep" at bounding box center [670, 87] width 242 height 15
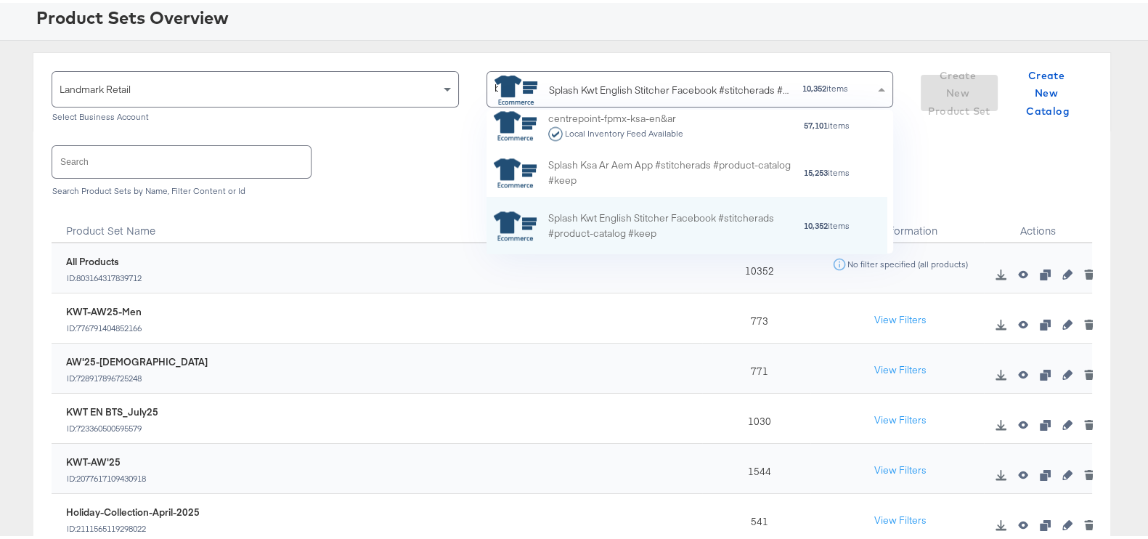
scroll to position [0, 0]
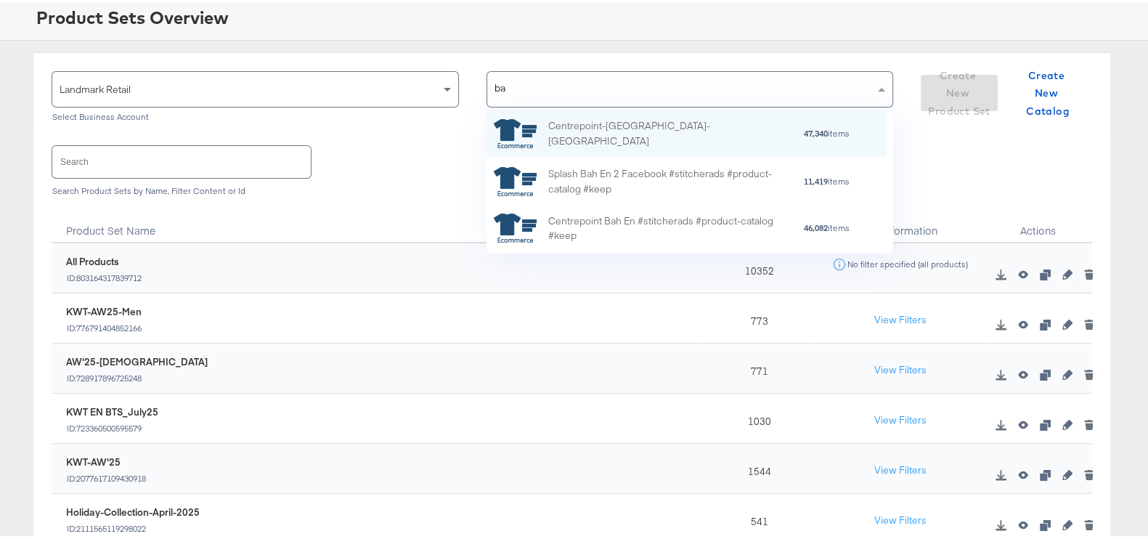
type input "bah"
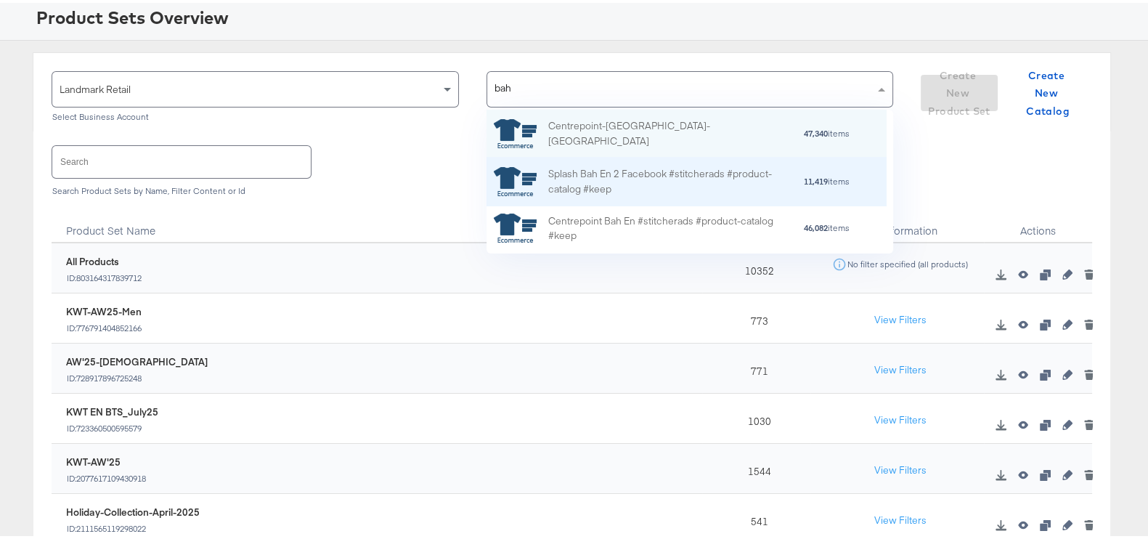
click at [659, 186] on div "Splash Bah En 2 Facebook #stitcherads #product-catalog #keep" at bounding box center [675, 179] width 254 height 30
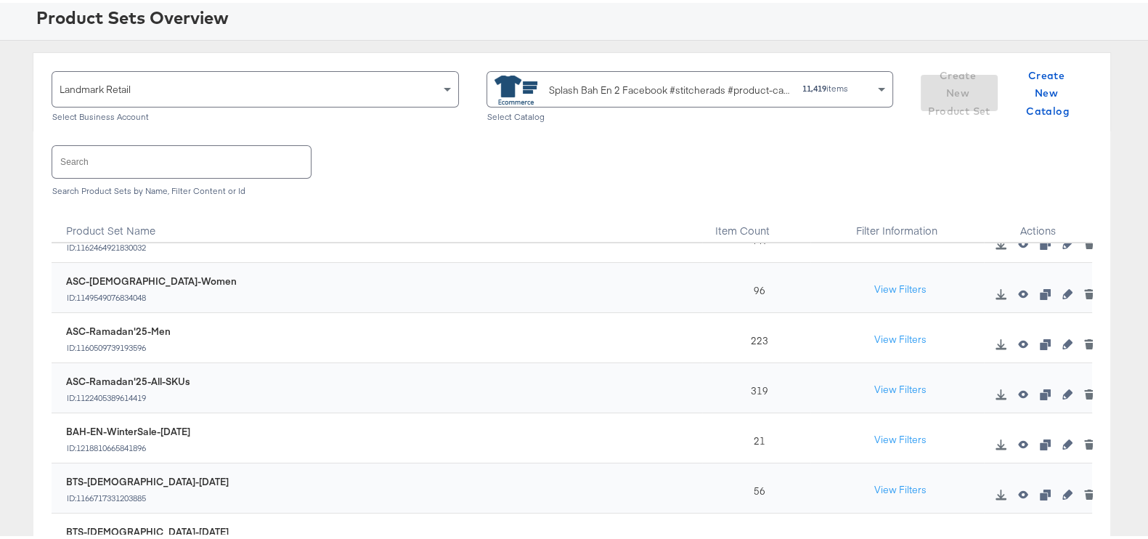
scroll to position [362, 0]
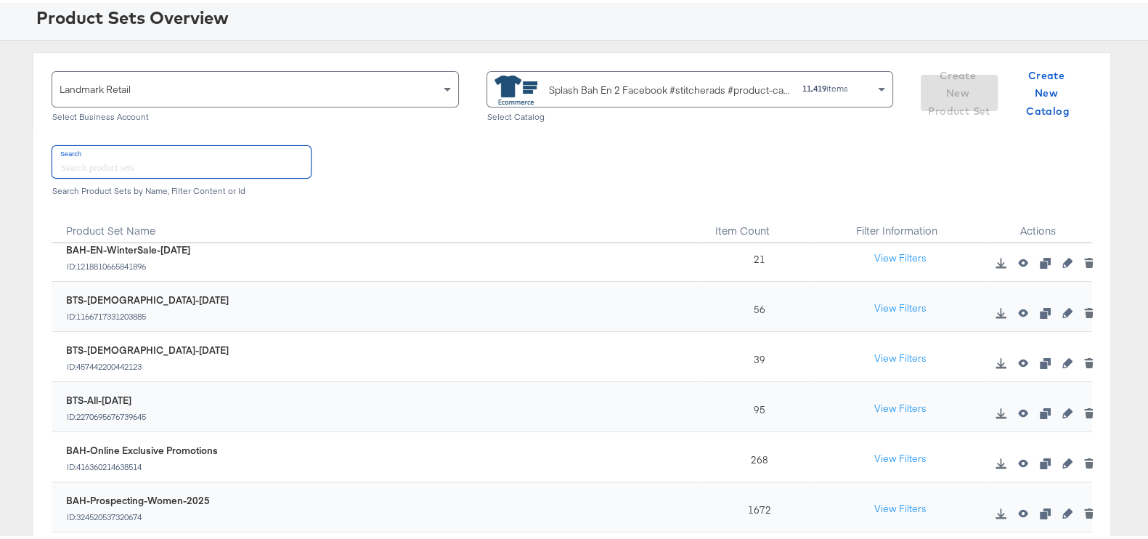
click at [164, 168] on input "text" at bounding box center [181, 158] width 258 height 31
type input "aw"
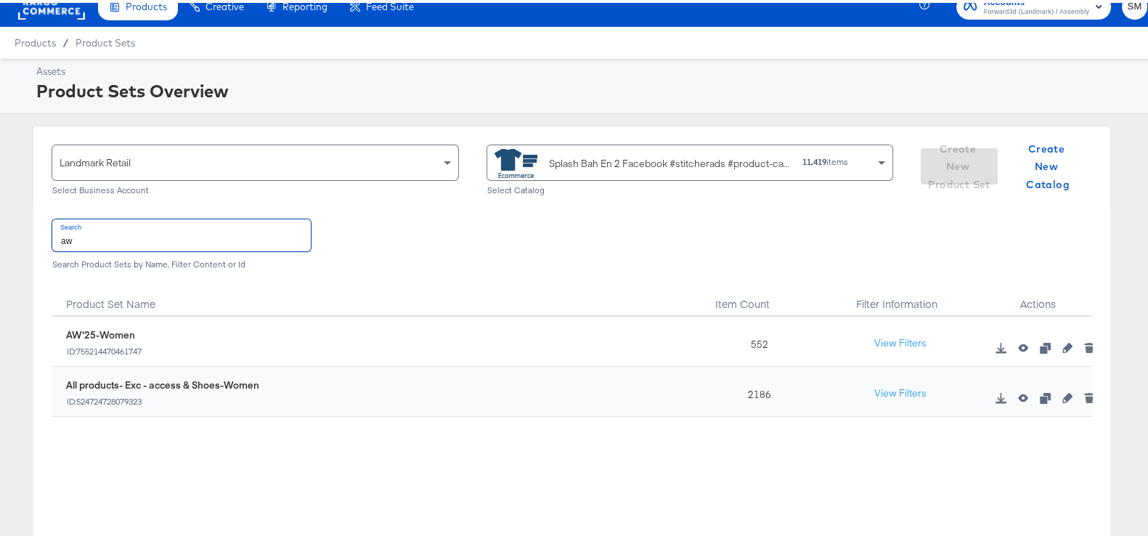
scroll to position [0, 0]
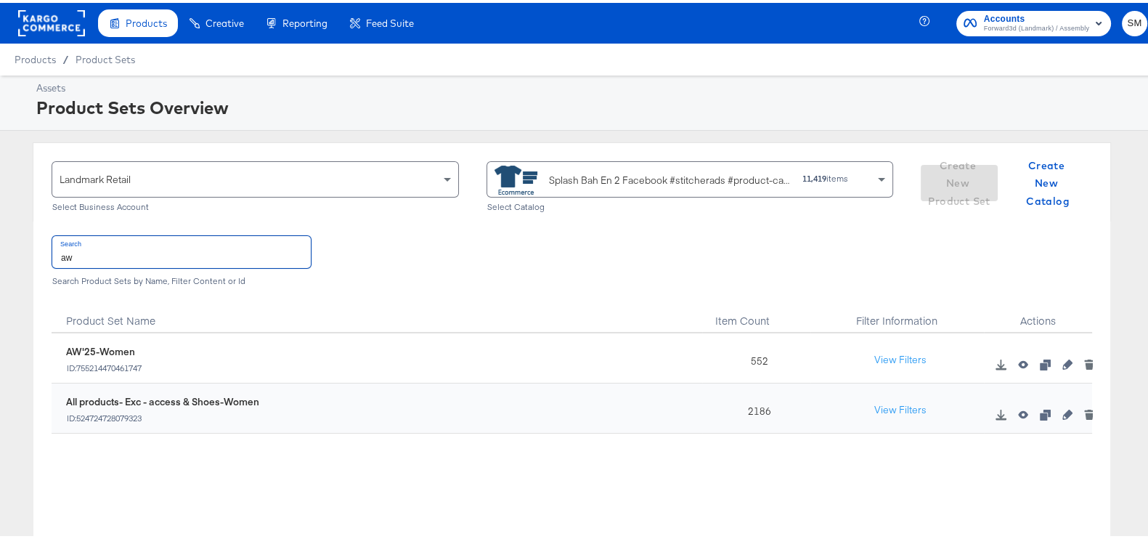
click at [212, 253] on input "aw" at bounding box center [181, 248] width 258 height 31
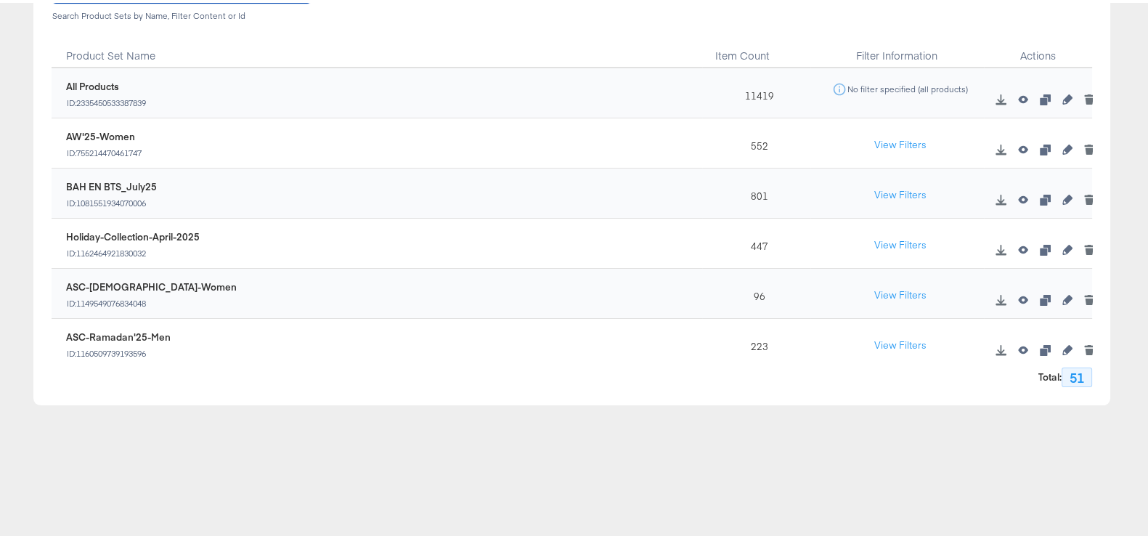
scroll to position [187, 0]
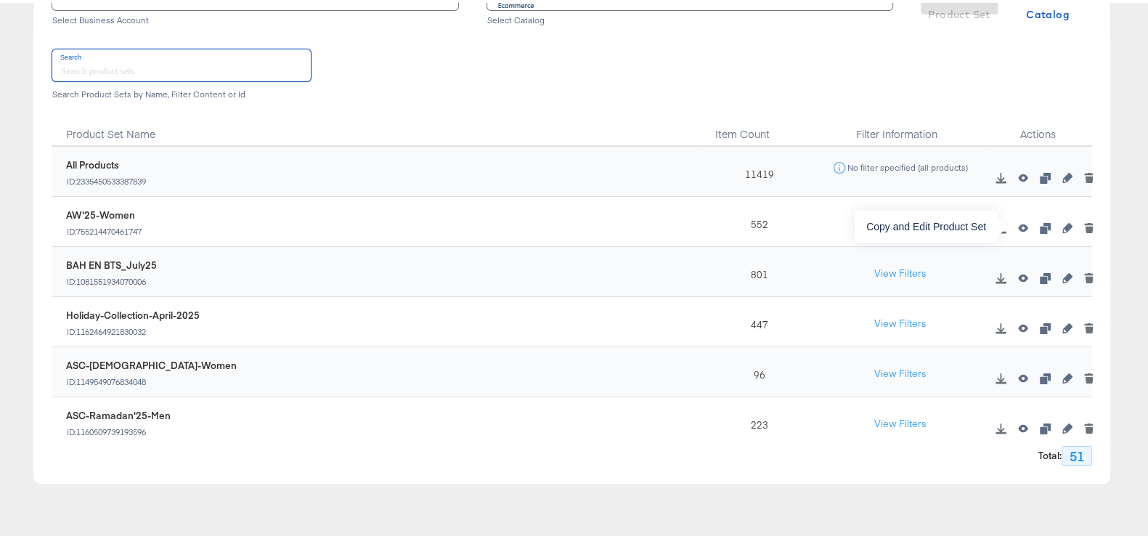
click at [1039, 226] on icon "button" at bounding box center [1044, 225] width 10 height 10
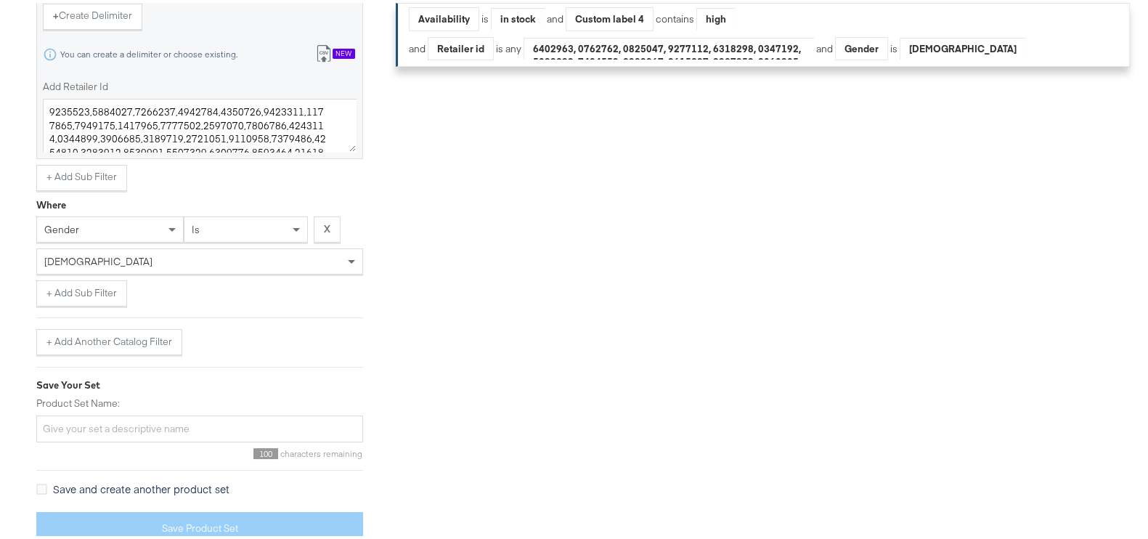
scroll to position [853, 0]
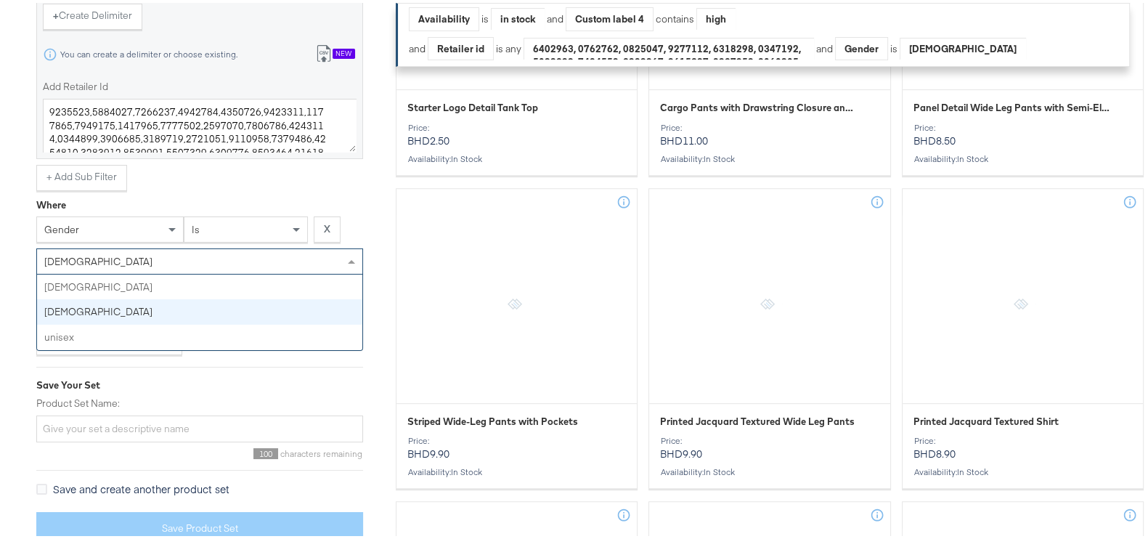
click at [91, 252] on div "[DEMOGRAPHIC_DATA]" at bounding box center [199, 258] width 325 height 25
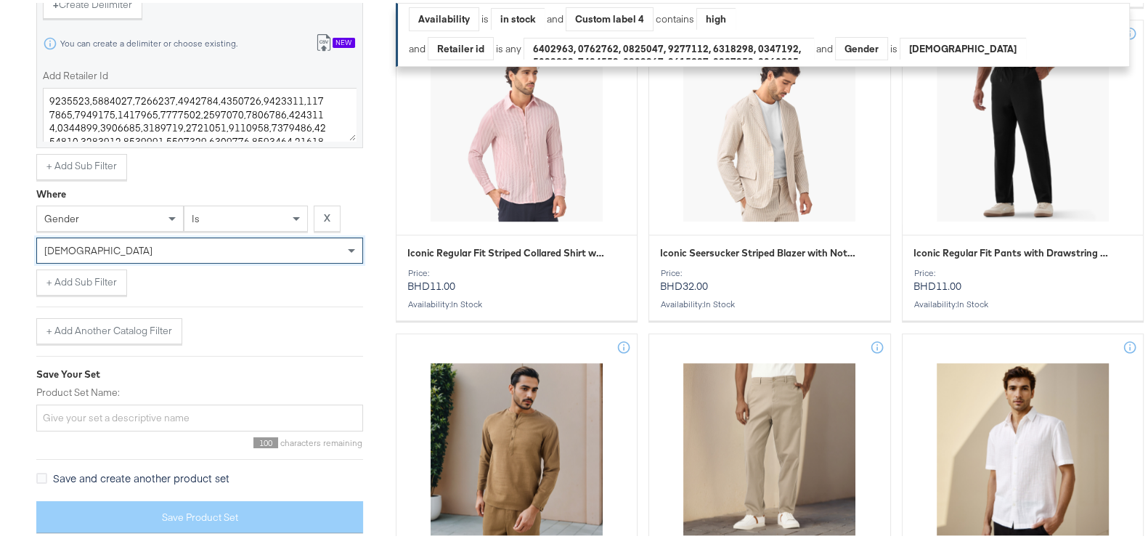
scroll to position [1670, 0]
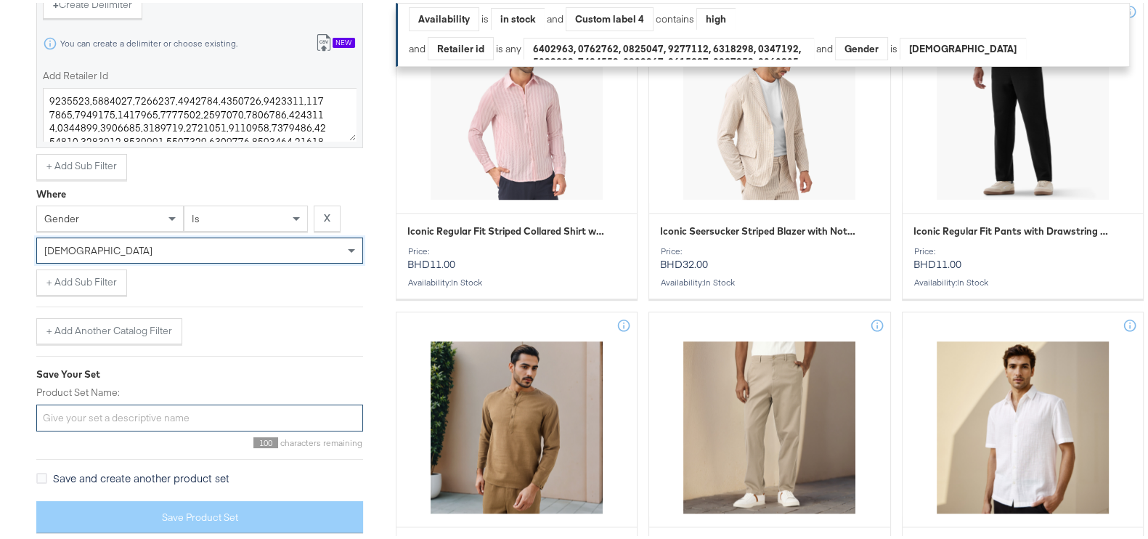
drag, startPoint x: 97, startPoint y: 412, endPoint x: 118, endPoint y: 448, distance: 41.7
click at [97, 412] on input "Product Set Name:" at bounding box center [199, 414] width 327 height 27
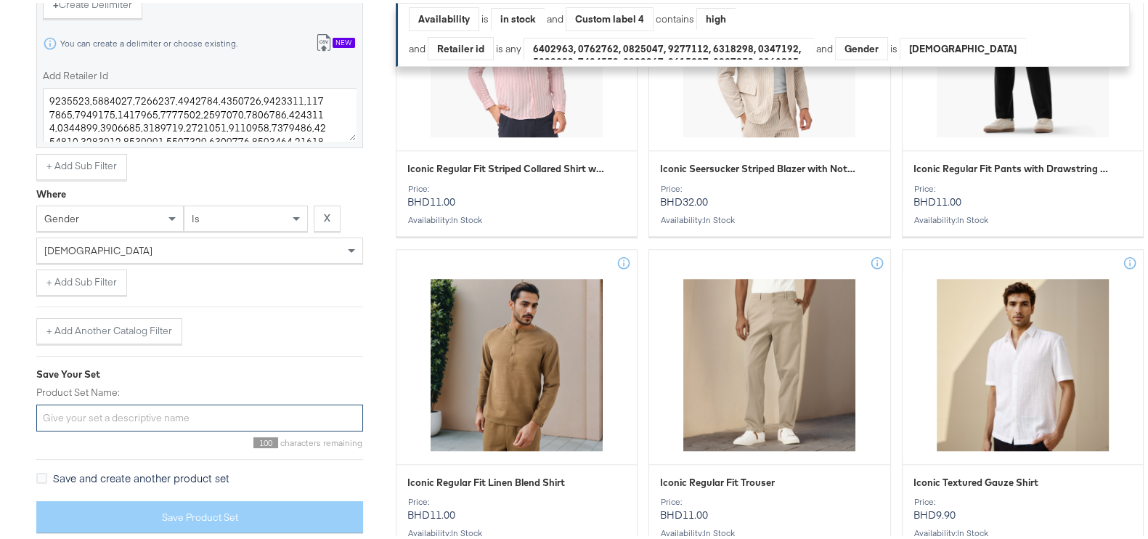
scroll to position [1760, 0]
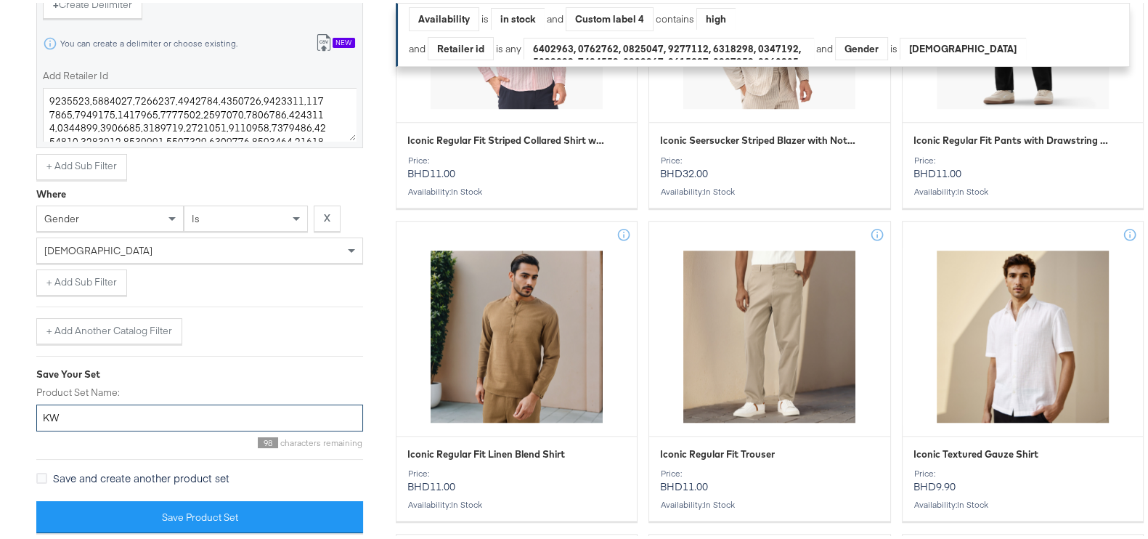
type input "K"
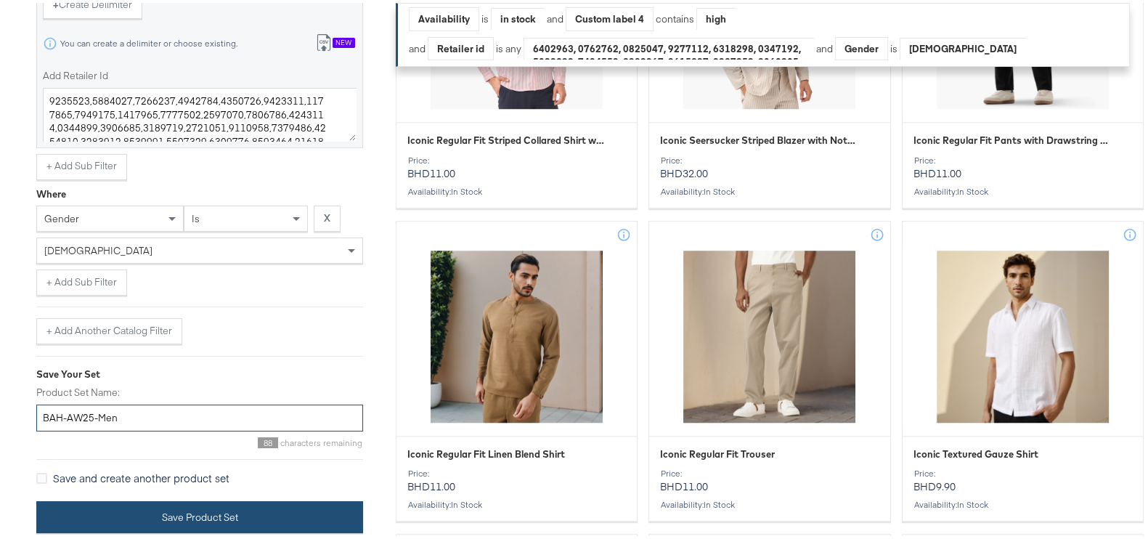
type input "BAH-AW25-Men"
click at [234, 499] on button "Save Product Set" at bounding box center [199, 514] width 327 height 33
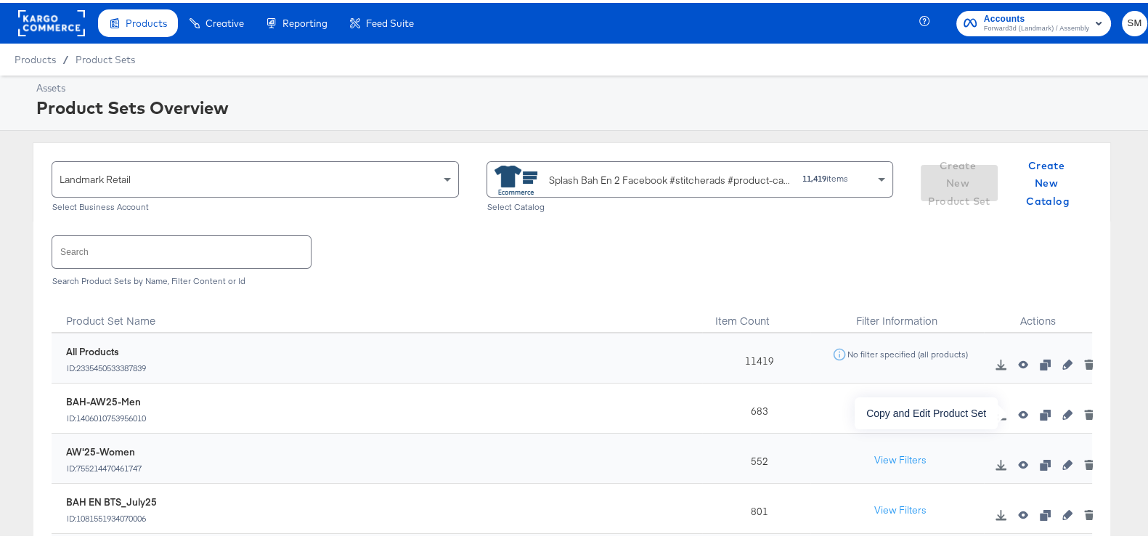
click at [1039, 412] on icon "button" at bounding box center [1044, 412] width 10 height 10
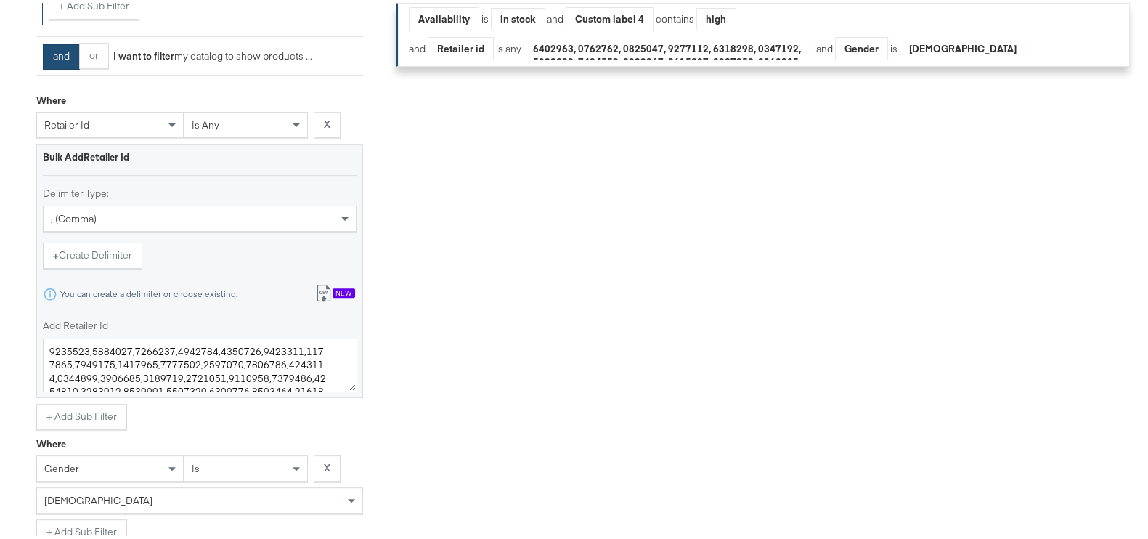
scroll to position [725, 0]
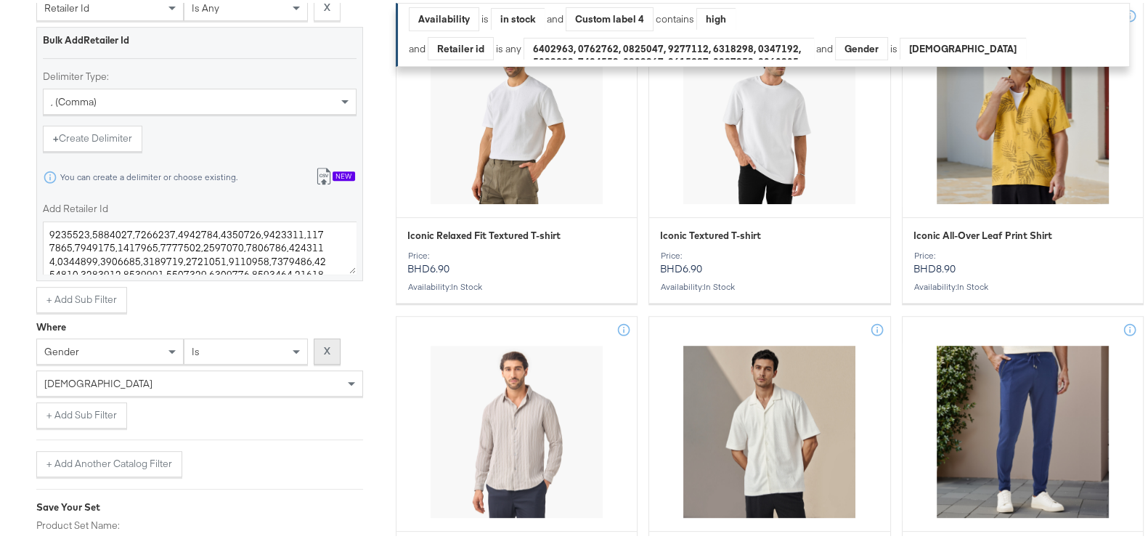
click at [328, 353] on button "X" at bounding box center [327, 348] width 27 height 26
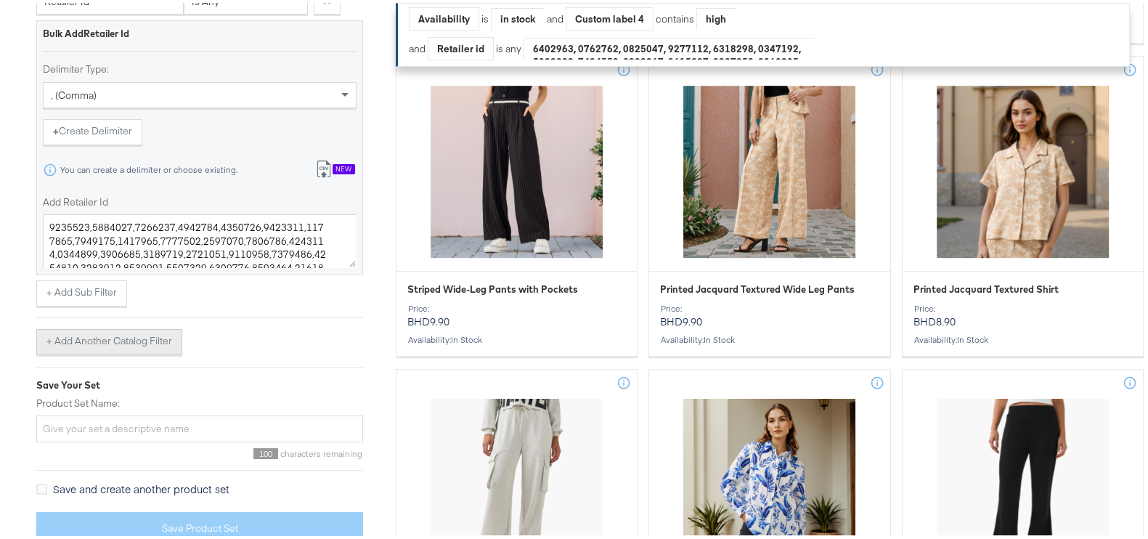
scroll to position [998, 0]
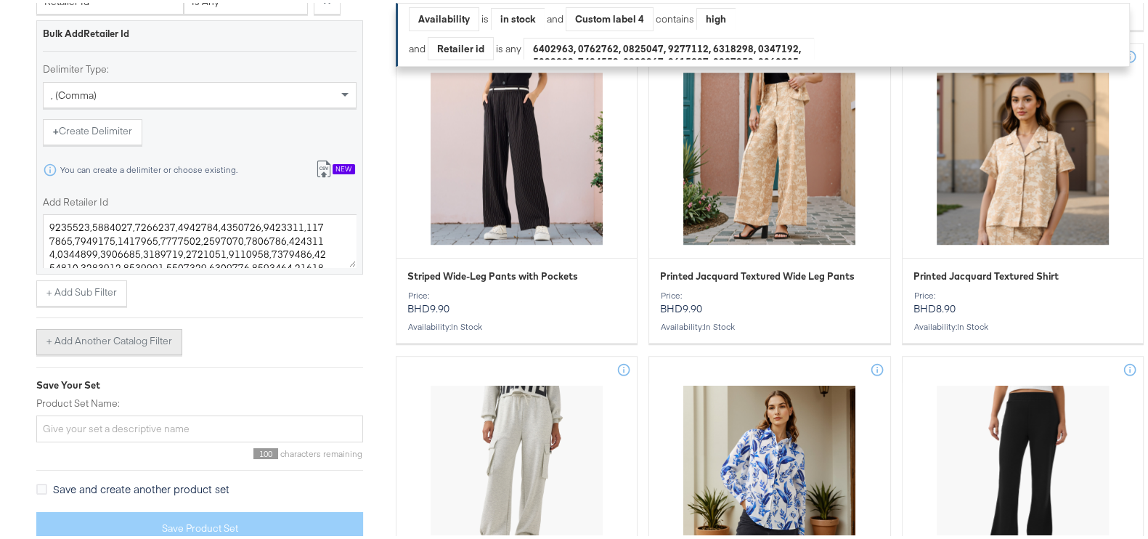
click at [118, 337] on button "+ Add Another Catalog Filter" at bounding box center [109, 339] width 146 height 26
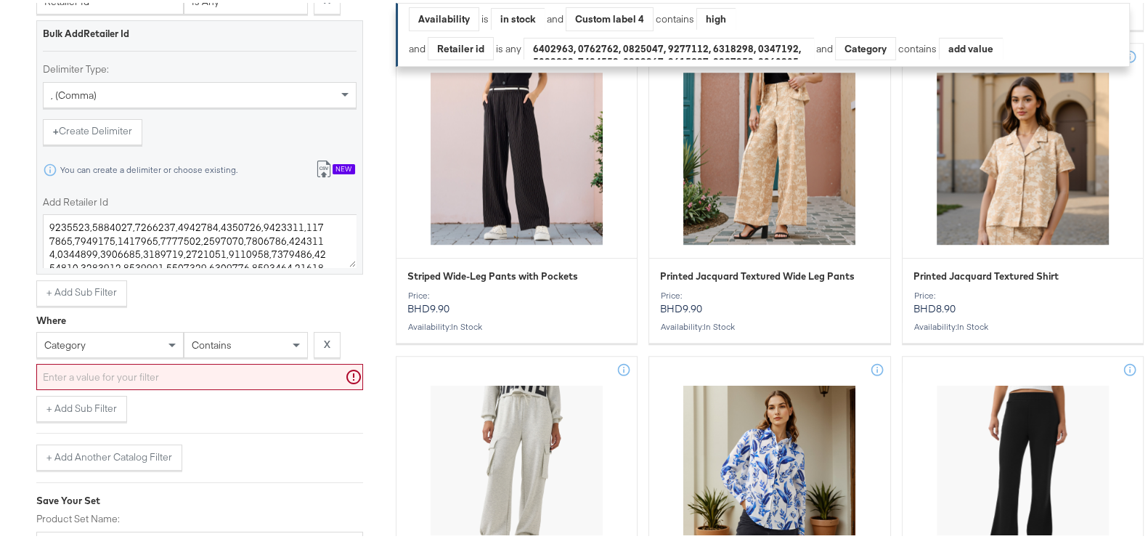
click at [121, 340] on div "category" at bounding box center [110, 342] width 146 height 25
type input "gend"
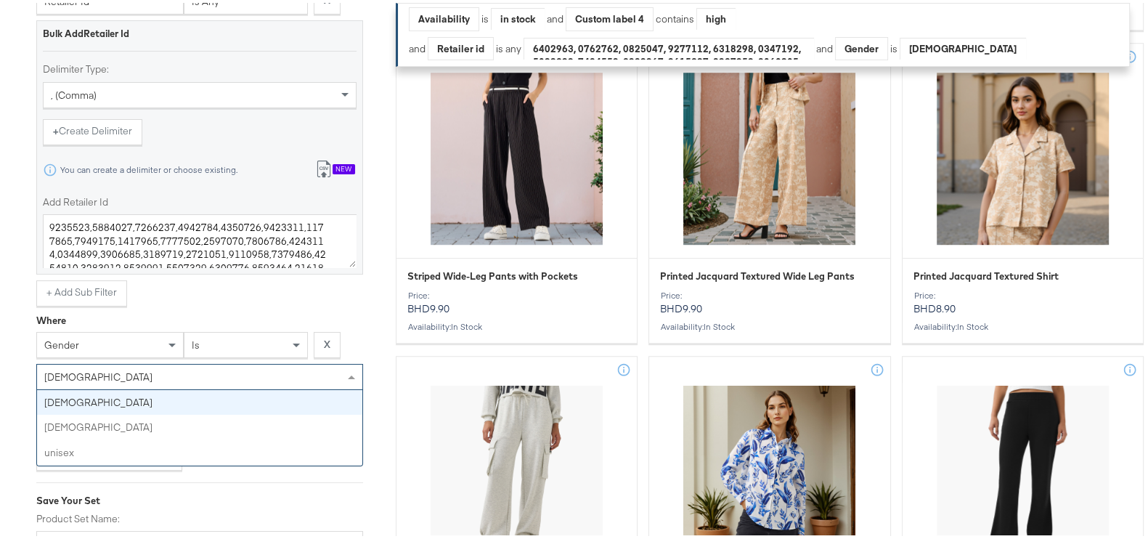
click at [196, 364] on div "[DEMOGRAPHIC_DATA]" at bounding box center [199, 373] width 325 height 25
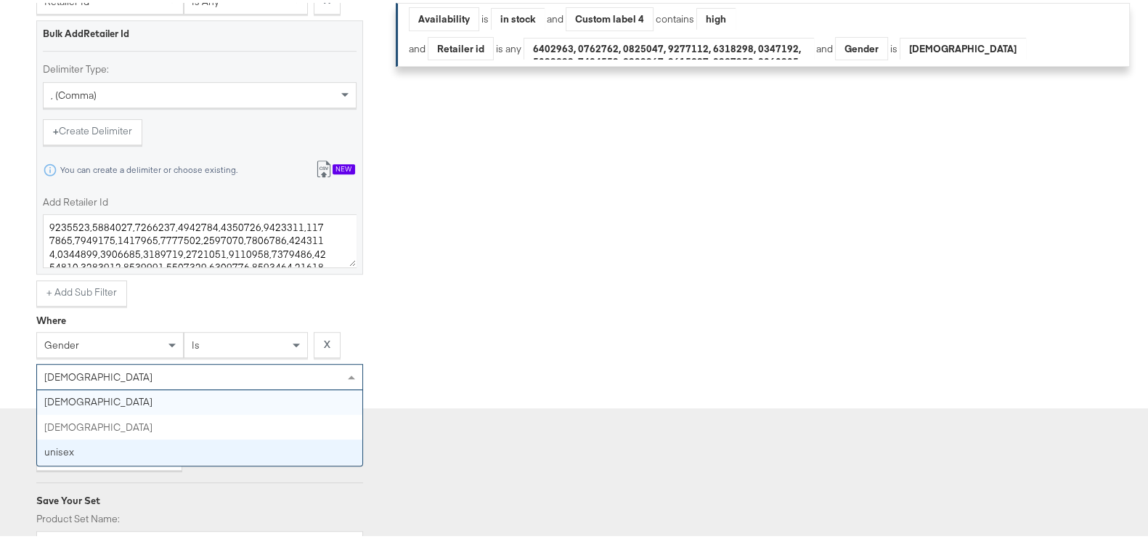
scroll to position [738, 0]
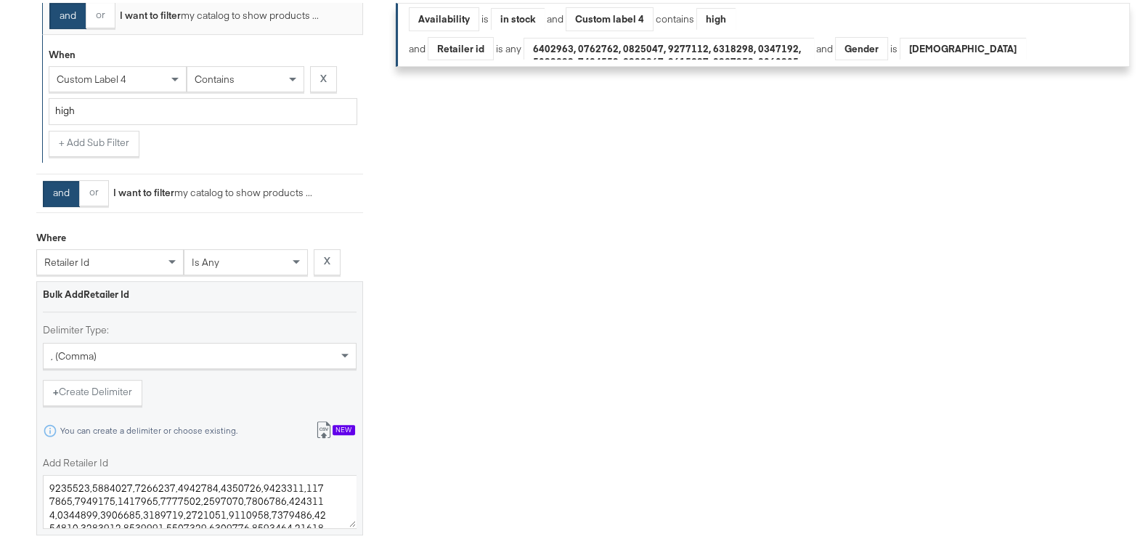
click at [187, 453] on label "Add Retailer Id" at bounding box center [200, 459] width 314 height 14
click at [187, 472] on textarea "Add Retailer Id" at bounding box center [200, 499] width 314 height 54
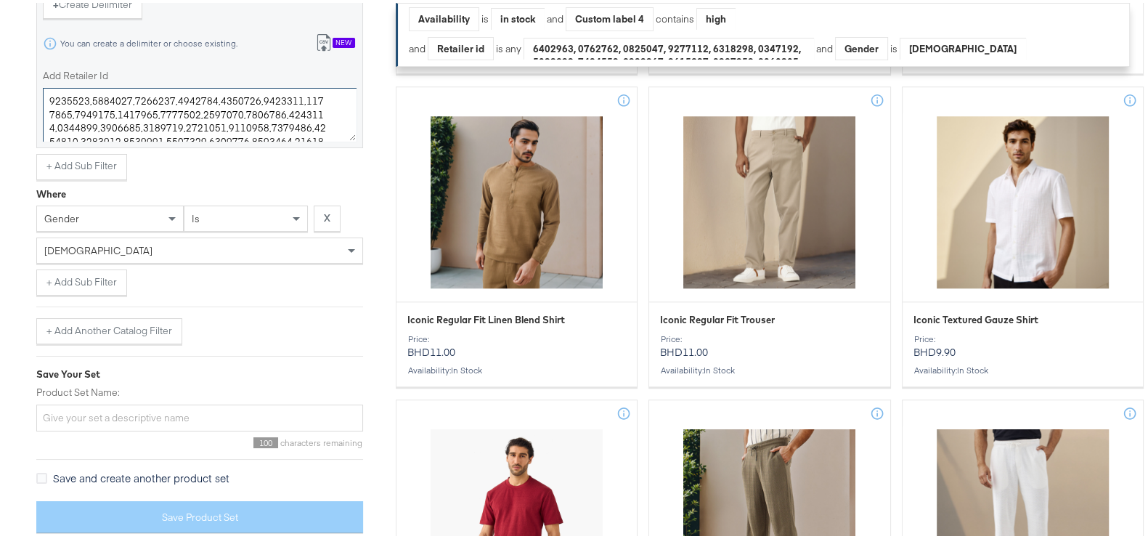
scroll to position [1917, 0]
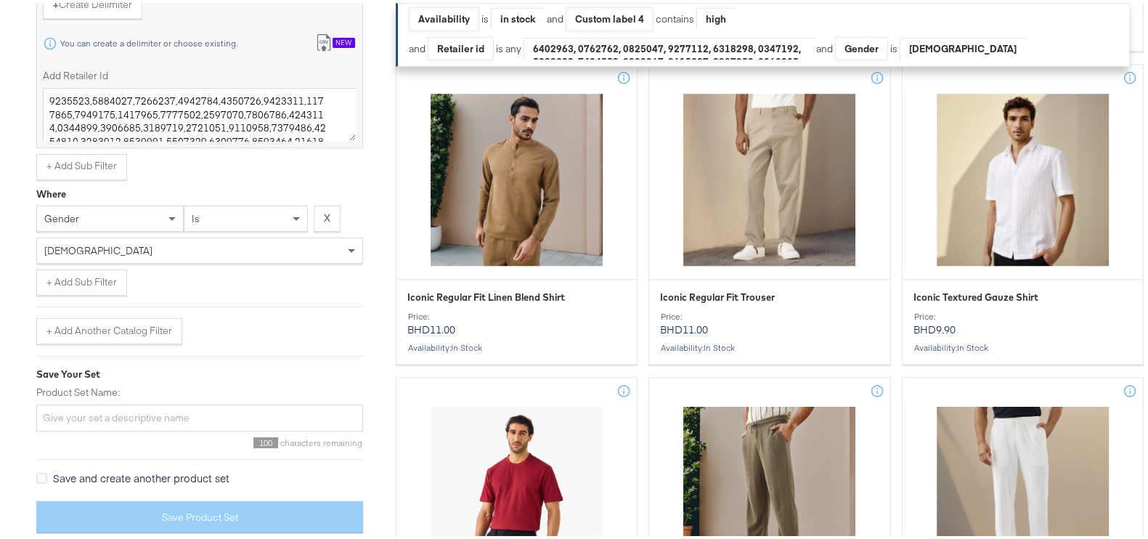
click at [232, 252] on div "[DEMOGRAPHIC_DATA]" at bounding box center [199, 247] width 325 height 25
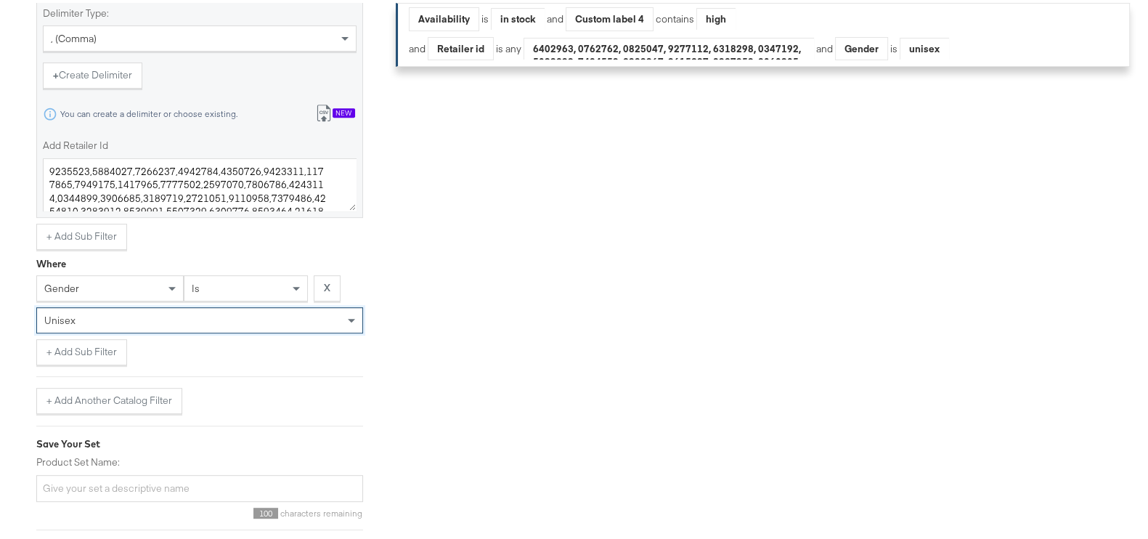
scroll to position [853, 0]
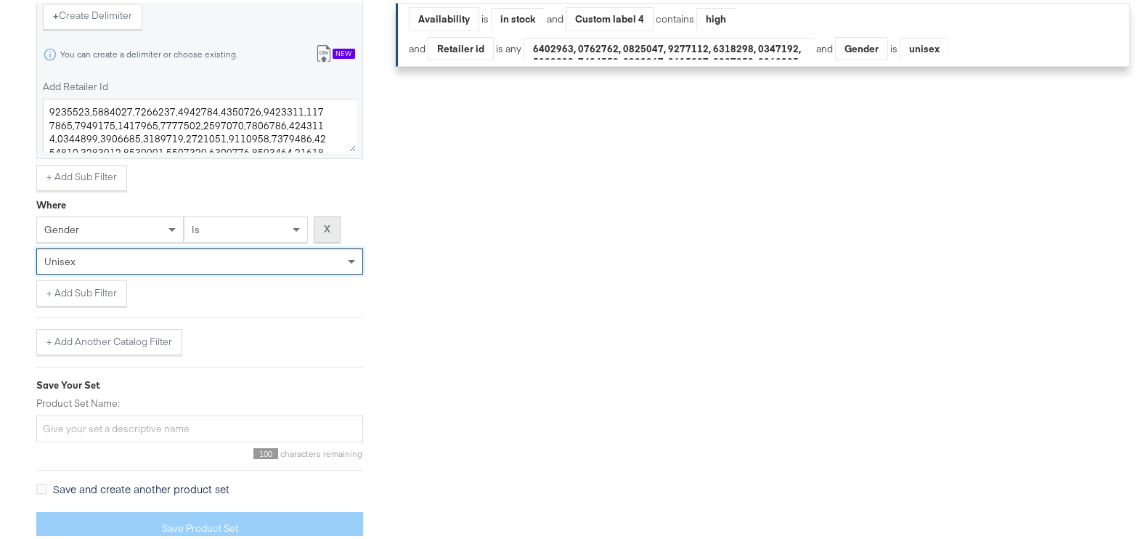
click at [318, 230] on button "X" at bounding box center [327, 226] width 27 height 26
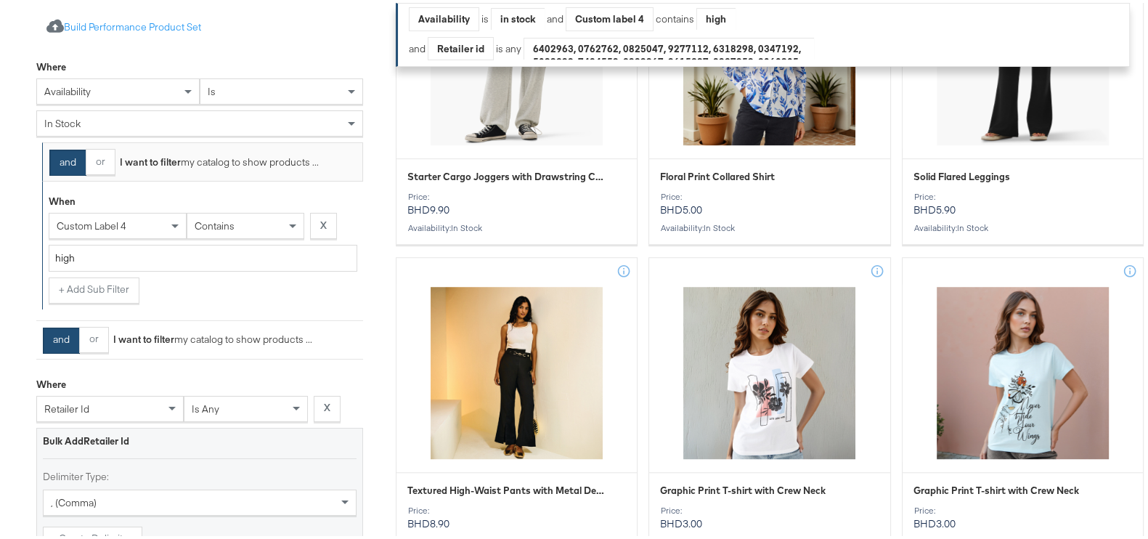
scroll to position [0, 0]
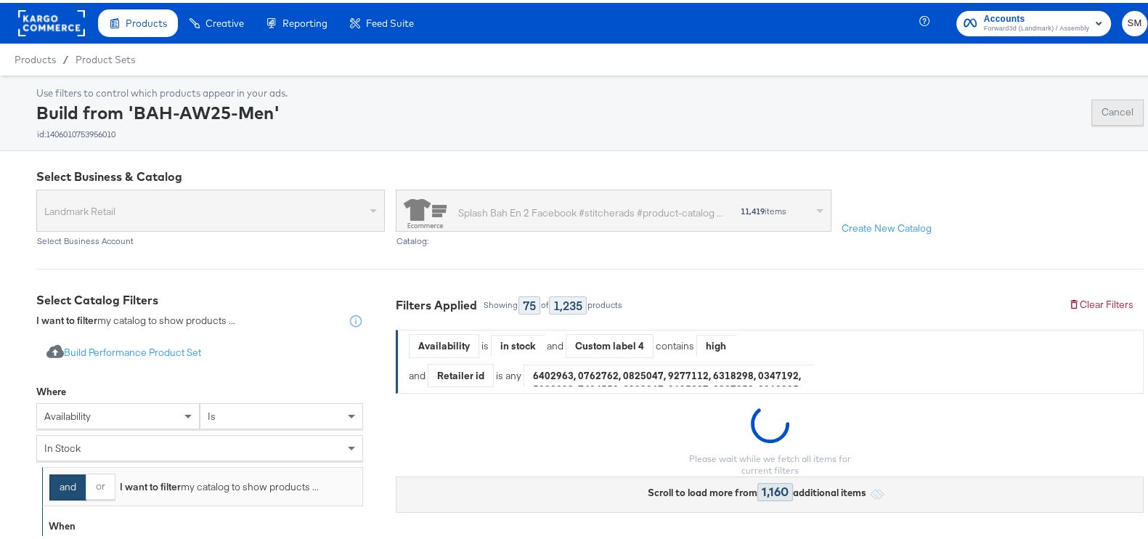
click at [1107, 114] on button "Cancel" at bounding box center [1117, 110] width 52 height 26
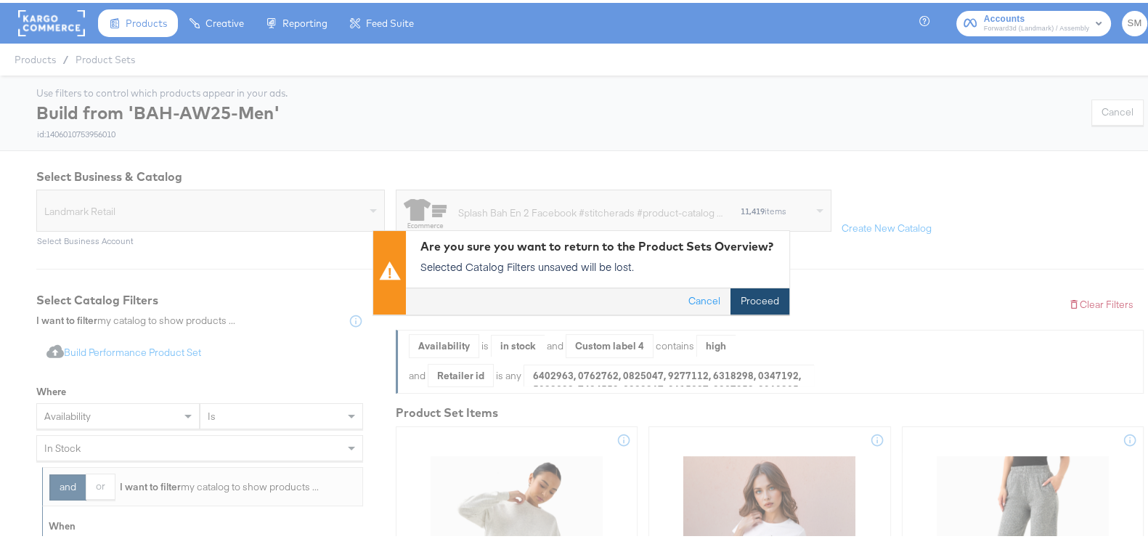
click at [775, 292] on button "Proceed" at bounding box center [759, 298] width 59 height 26
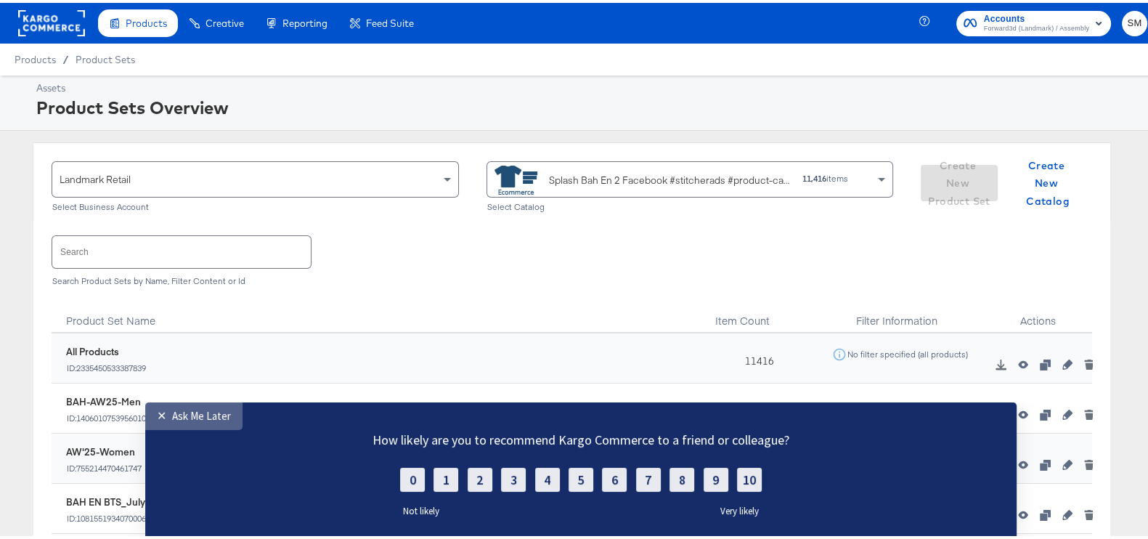
click at [193, 412] on div "Ask Me Later" at bounding box center [201, 416] width 59 height 14
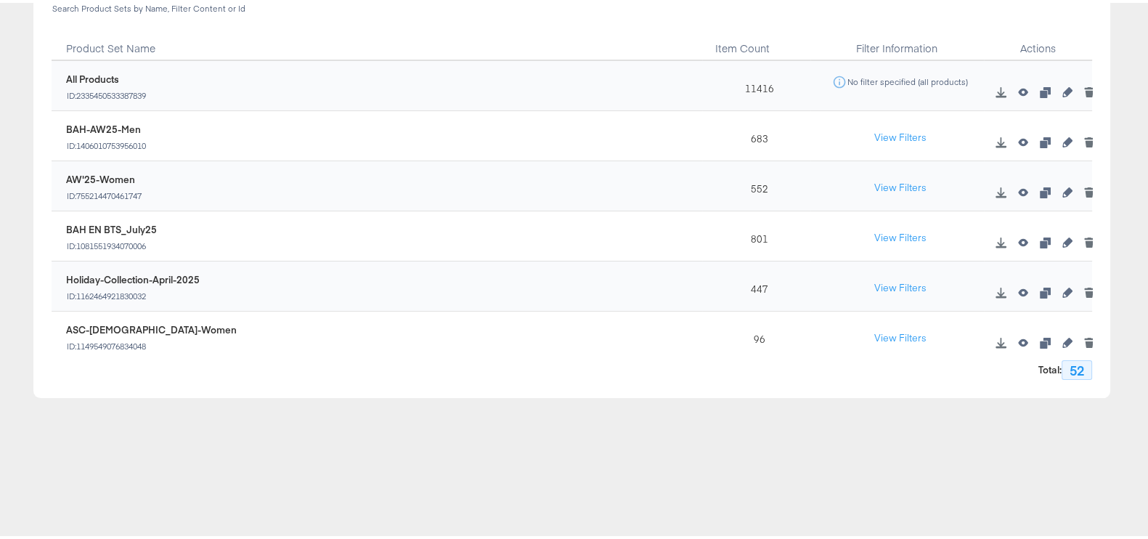
scroll to position [181, 0]
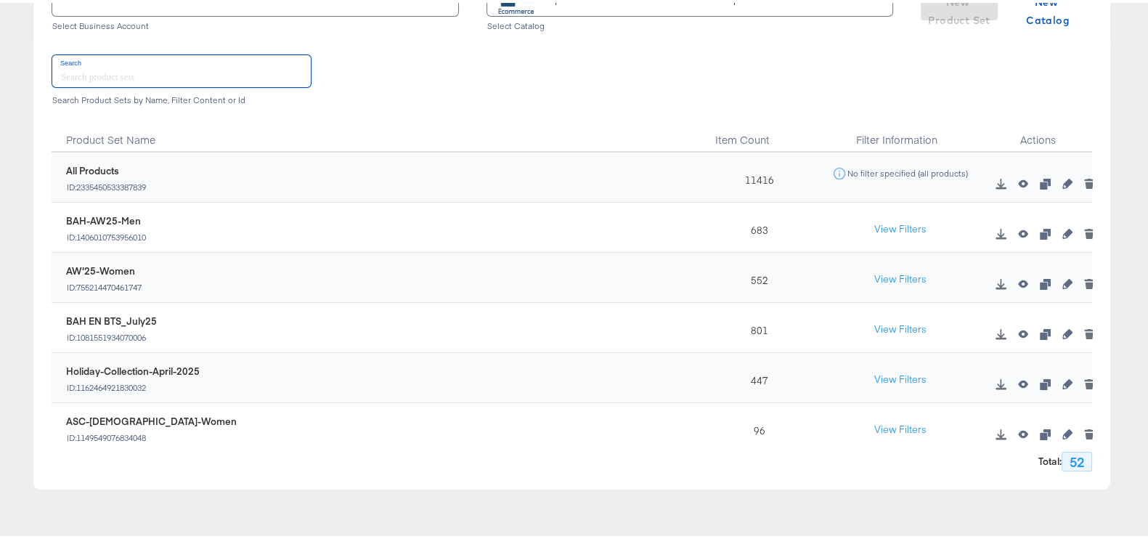
click at [180, 74] on input "text" at bounding box center [181, 67] width 258 height 31
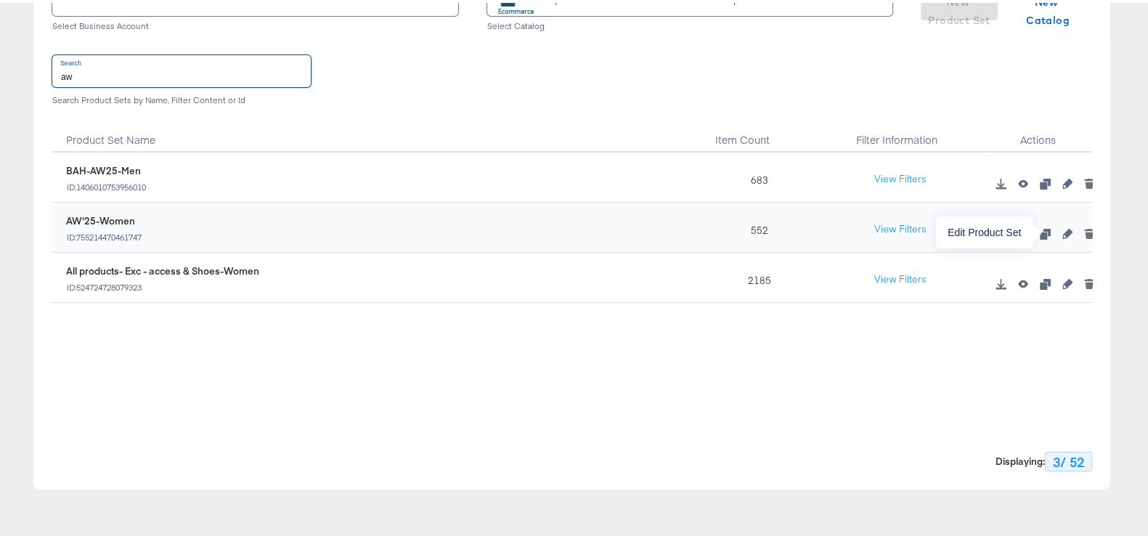
type input "aw"
click at [1062, 229] on icon "button" at bounding box center [1067, 231] width 10 height 10
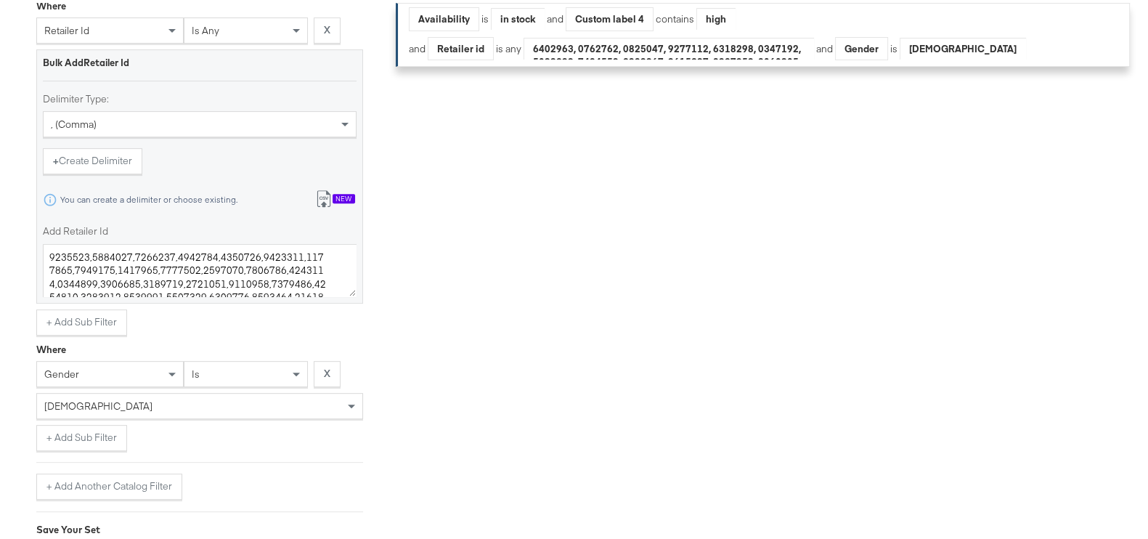
scroll to position [853, 0]
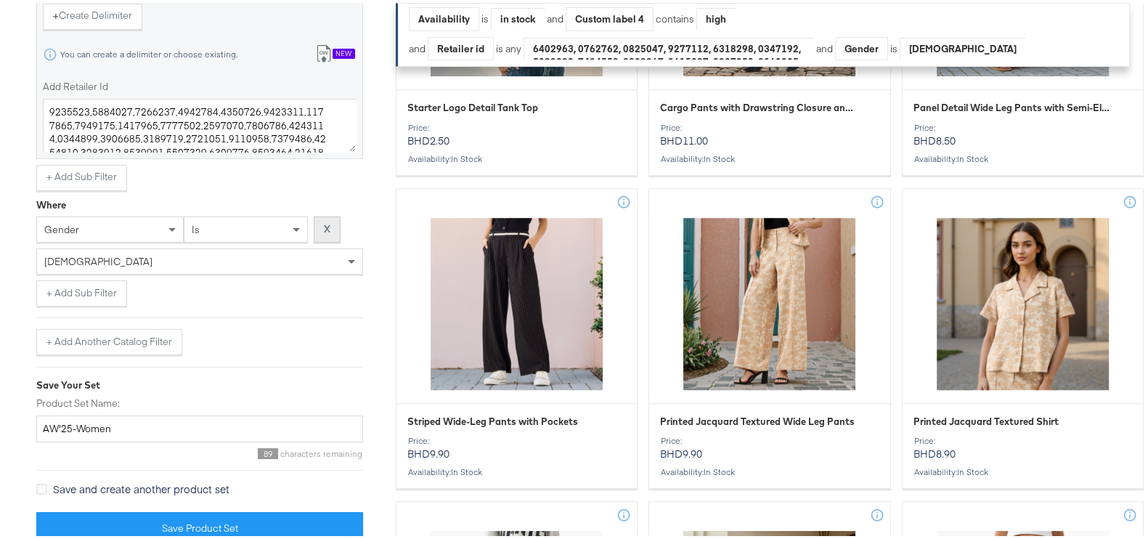
click at [332, 225] on button "X" at bounding box center [327, 226] width 27 height 26
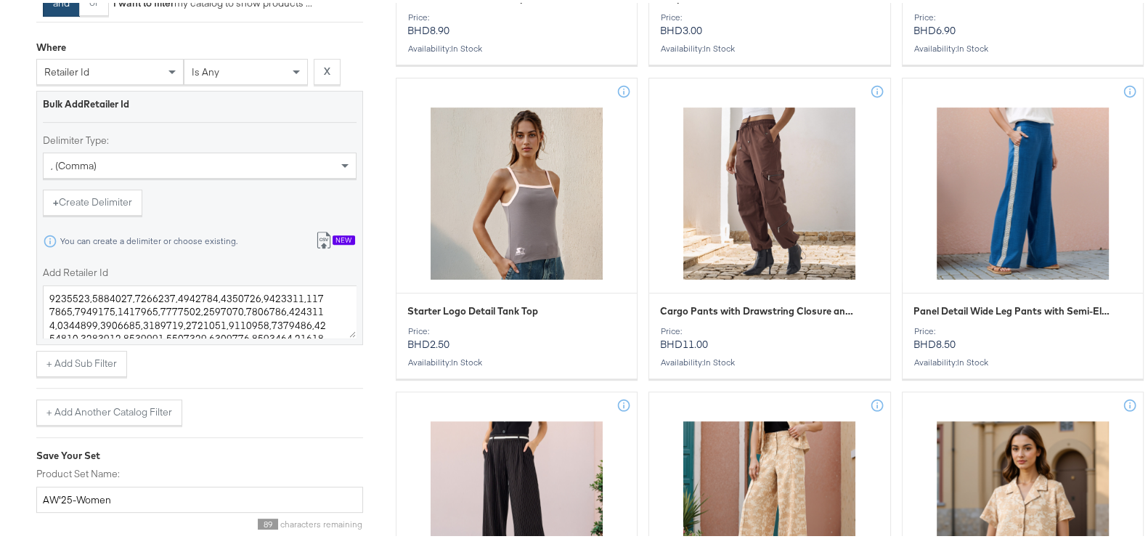
scroll to position [0, 0]
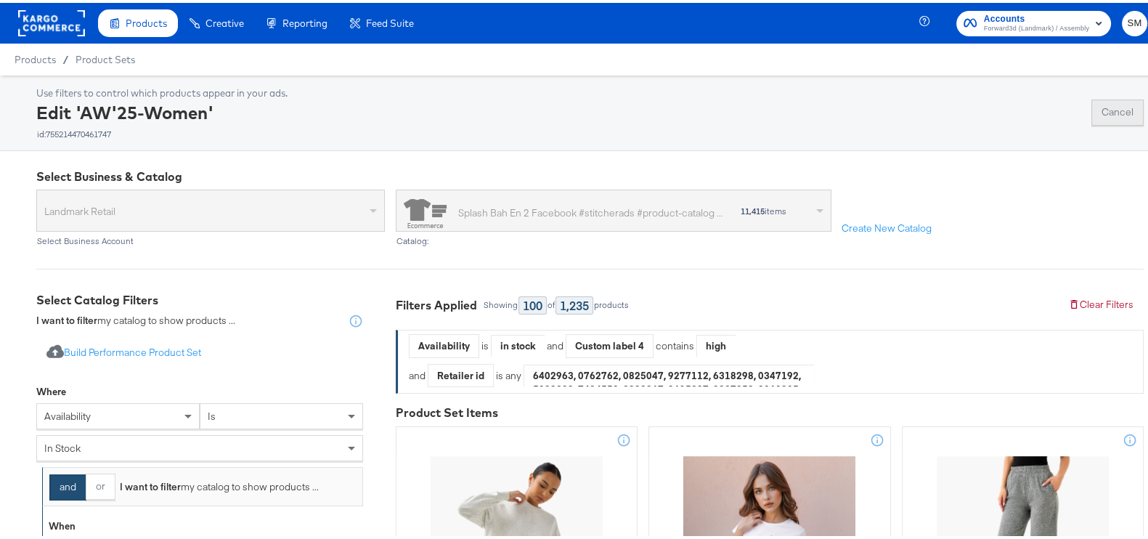
click at [1095, 118] on button "Cancel" at bounding box center [1117, 110] width 52 height 26
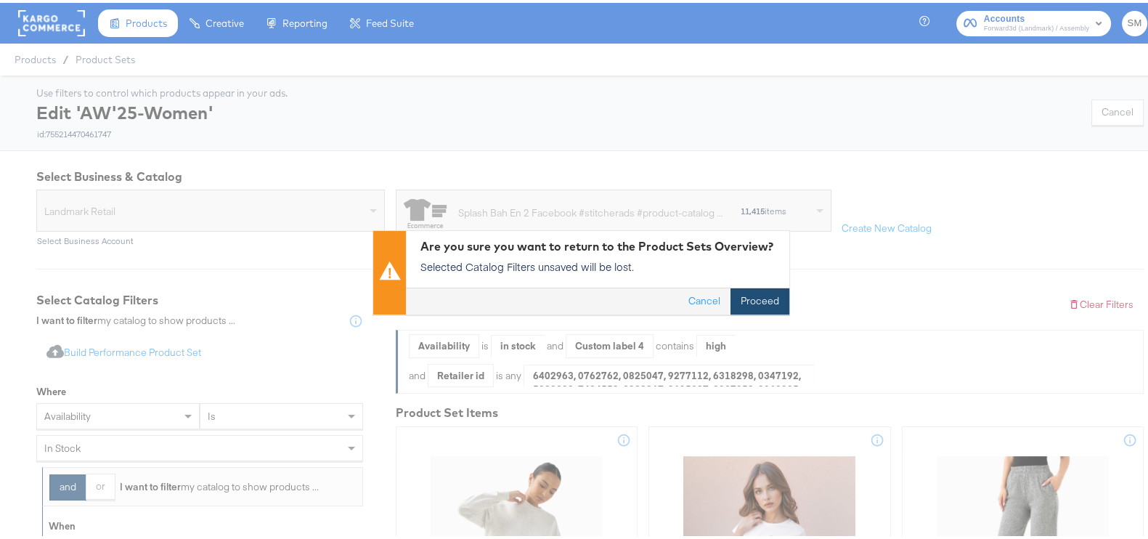
click at [740, 298] on button "Proceed" at bounding box center [759, 298] width 59 height 26
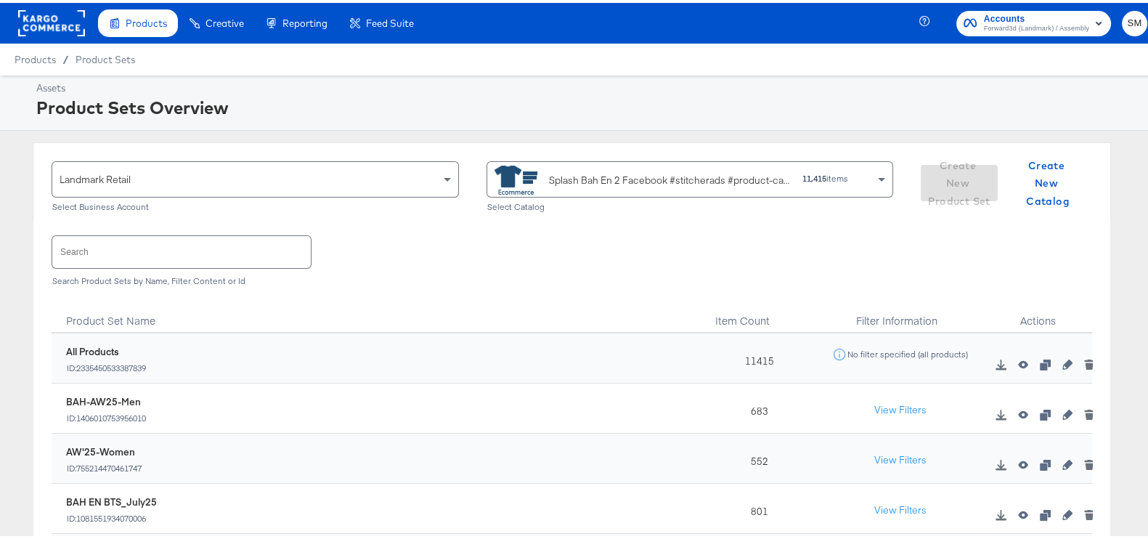
click at [714, 184] on div "Splash Bah En 2 Facebook #stitcherads #product-catalog #keep" at bounding box center [670, 177] width 242 height 15
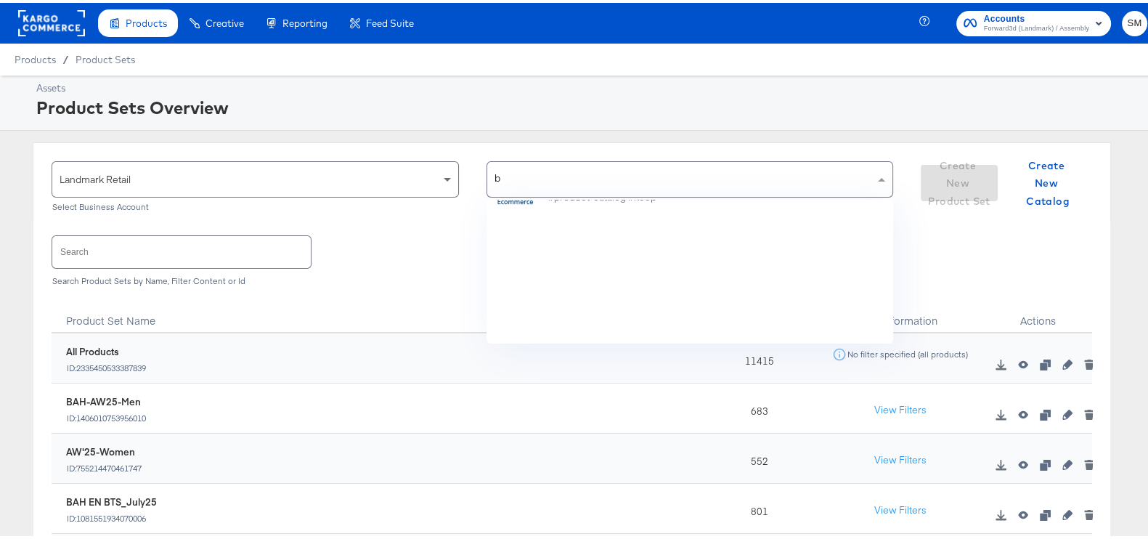
scroll to position [608, 0]
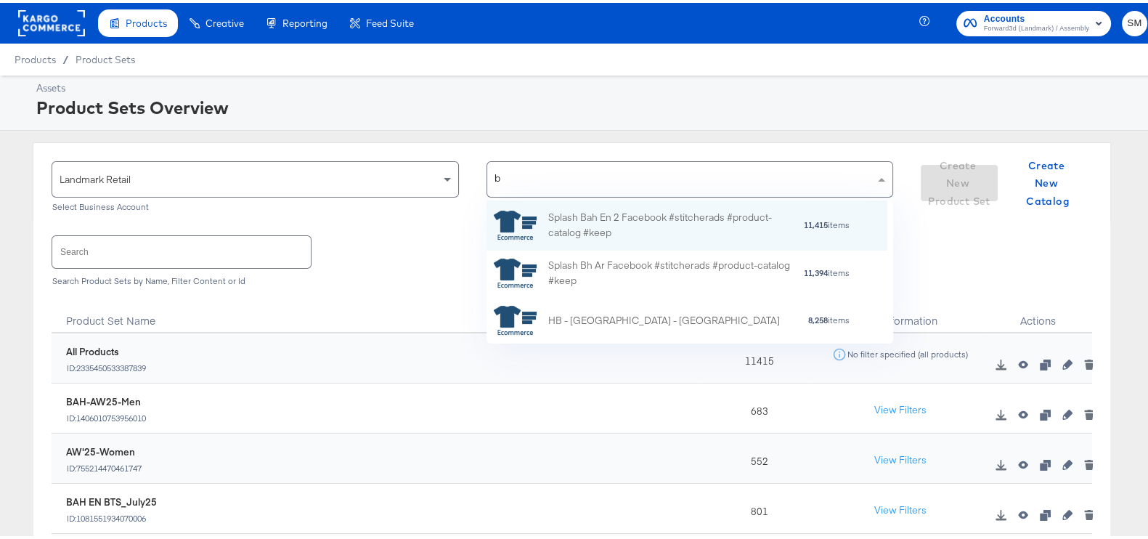
type input "bh"
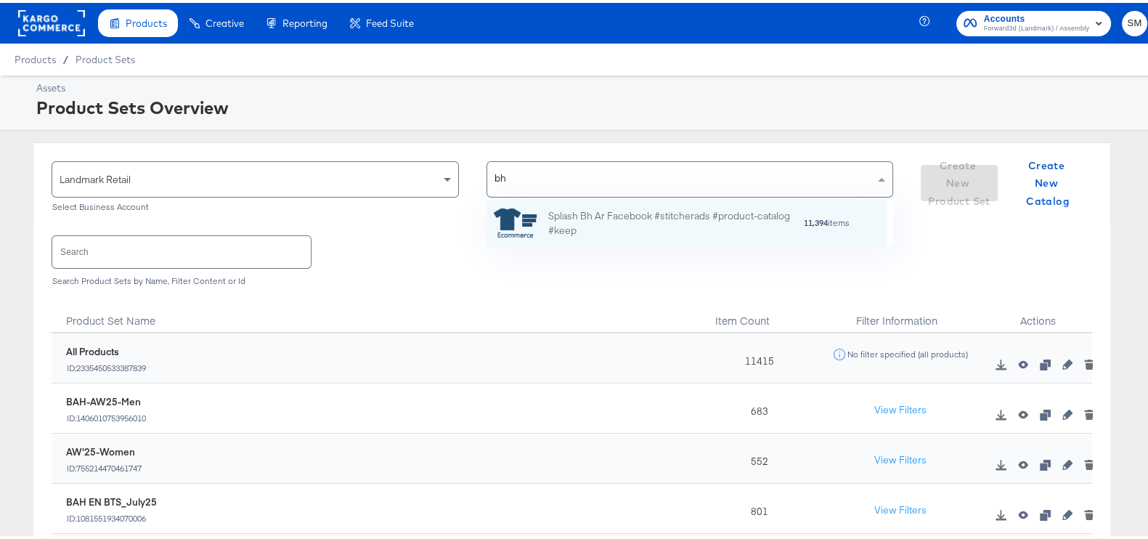
scroll to position [33, 386]
click at [708, 217] on div "Splash Bh Ar Facebook #stitcherads #product-catalog #keep" at bounding box center [675, 220] width 254 height 30
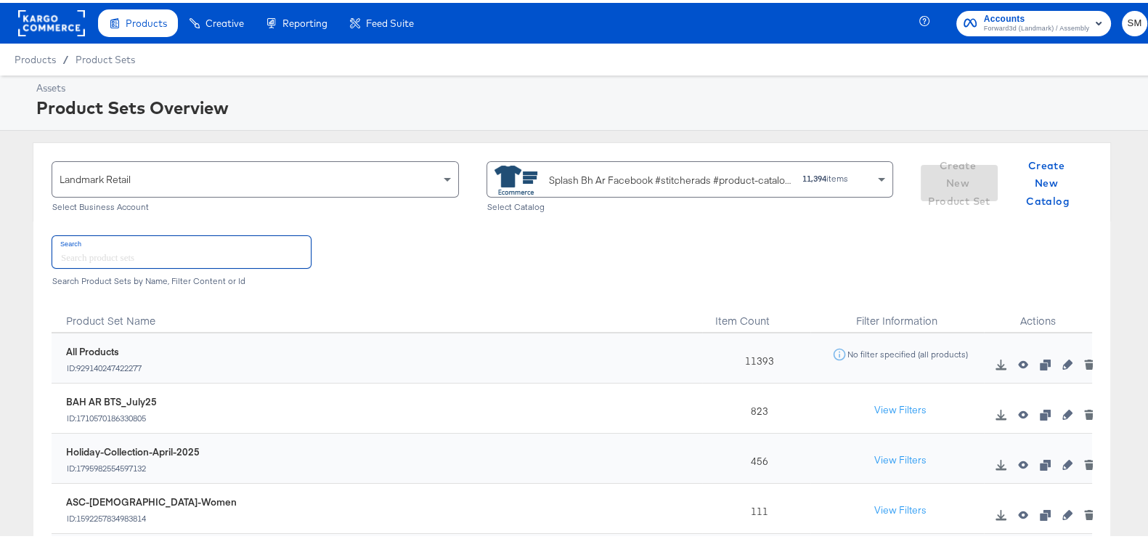
click at [203, 250] on input "text" at bounding box center [181, 248] width 258 height 31
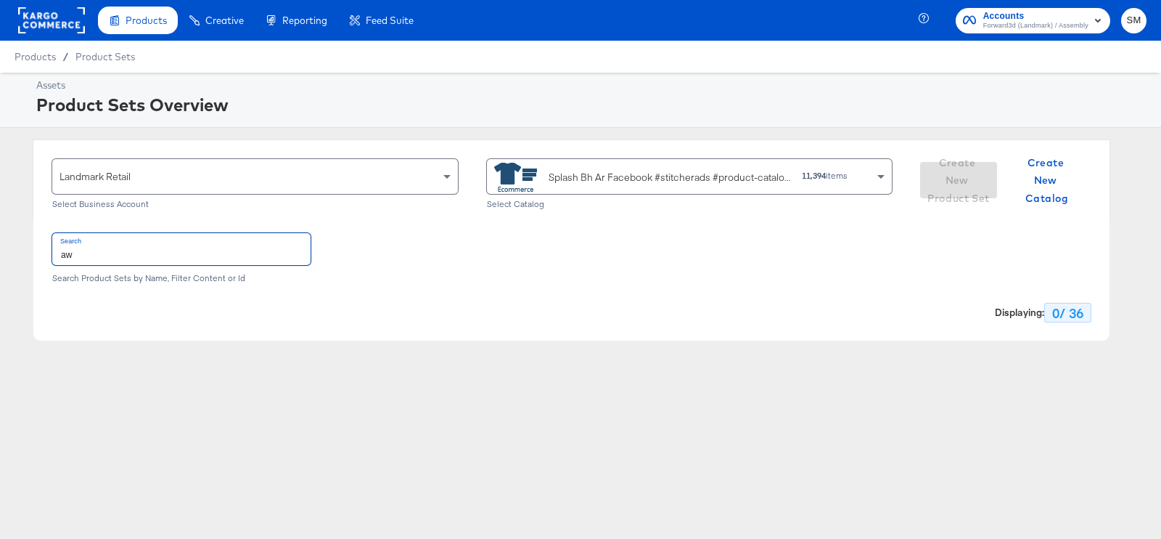
type input "a"
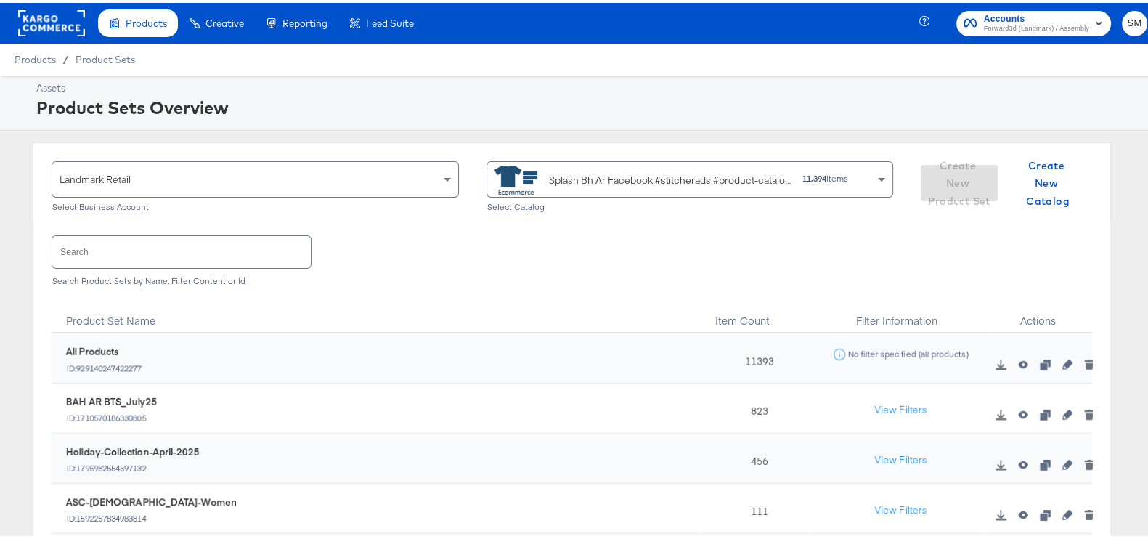
click at [579, 183] on div "Splash Bh Ar Facebook #stitcherads #product-catalog #keep" at bounding box center [670, 177] width 242 height 15
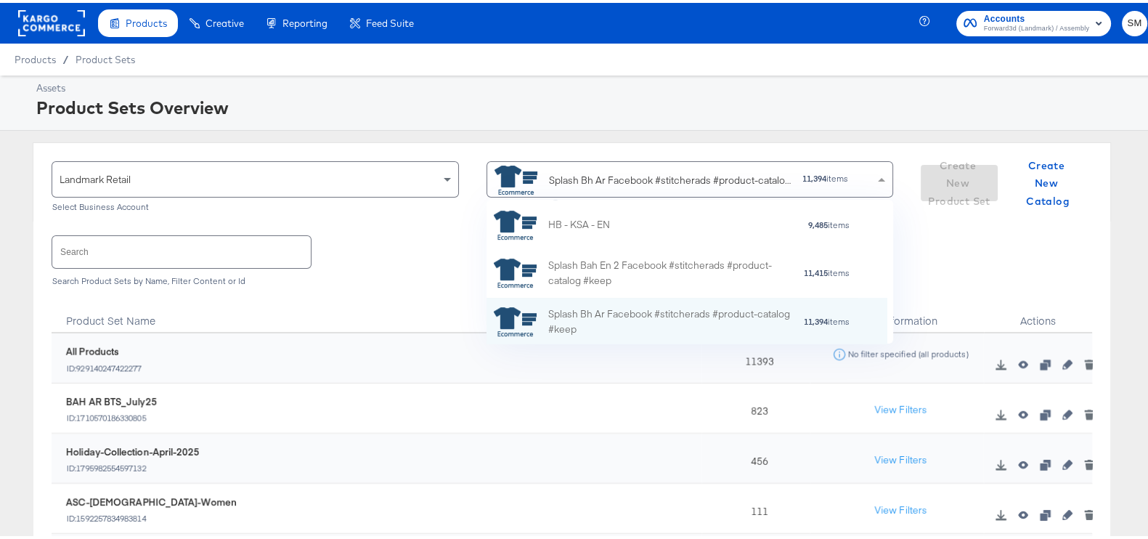
click at [575, 189] on div "Splash Bh Ar Facebook #stitcherads #product-catalog #keep" at bounding box center [642, 177] width 297 height 29
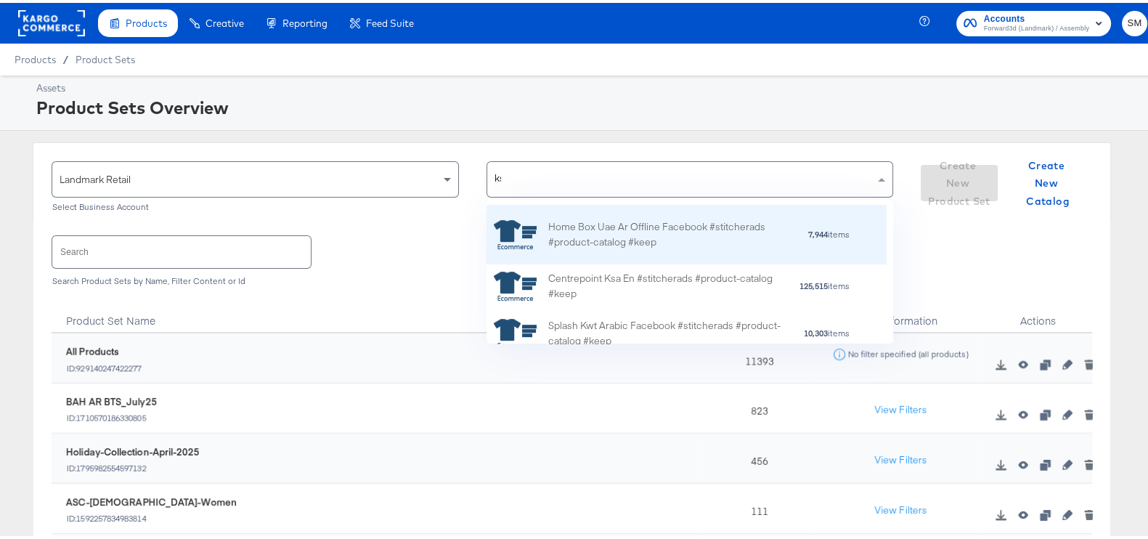
scroll to position [0, 0]
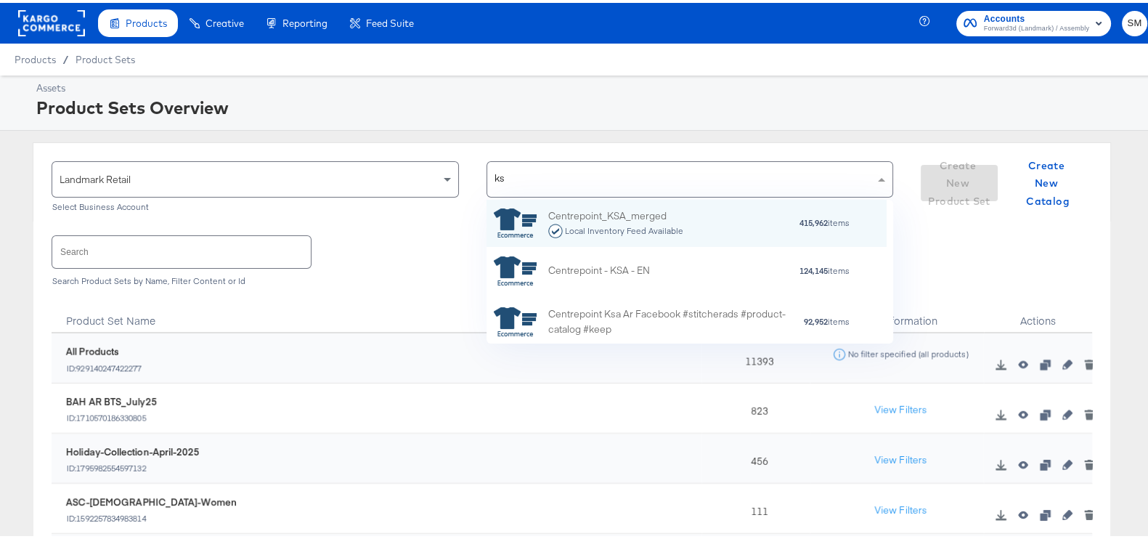
type input "ksa"
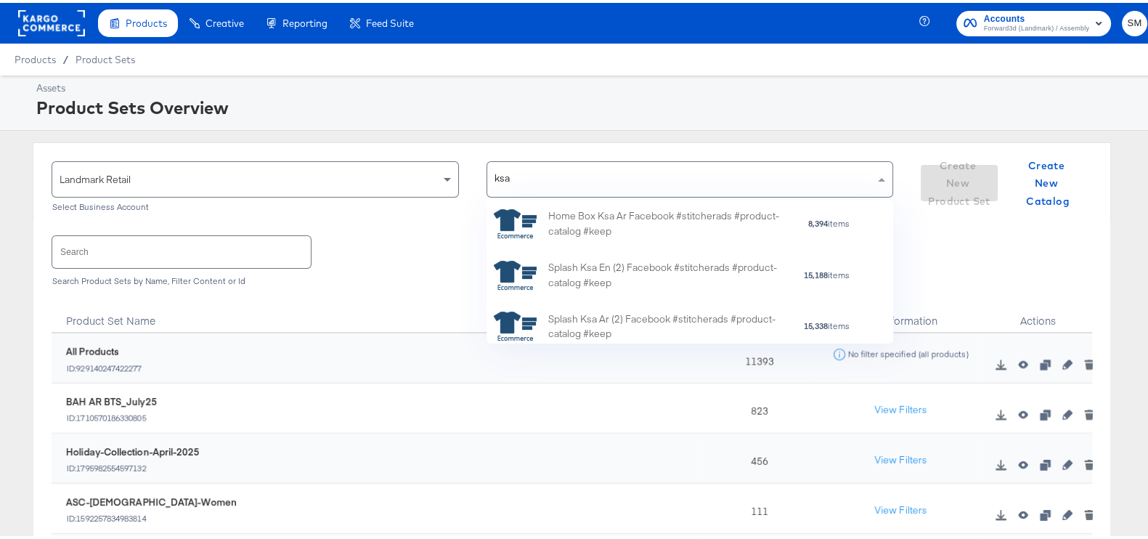
scroll to position [634, 0]
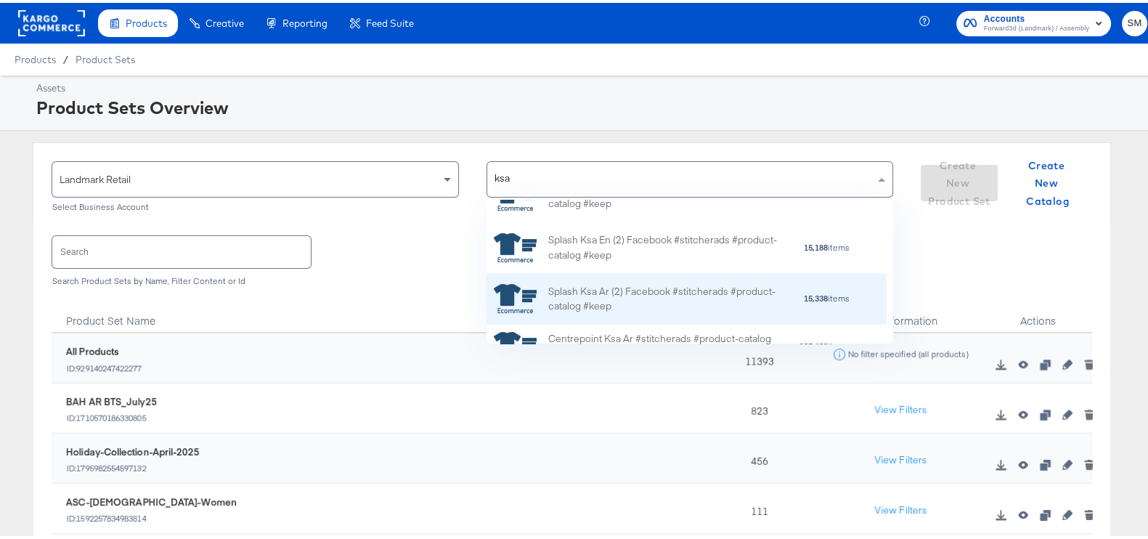
click at [679, 290] on div "Splash Ksa Ar (2) Facebook #stitcherads #product-catalog #keep" at bounding box center [675, 296] width 254 height 30
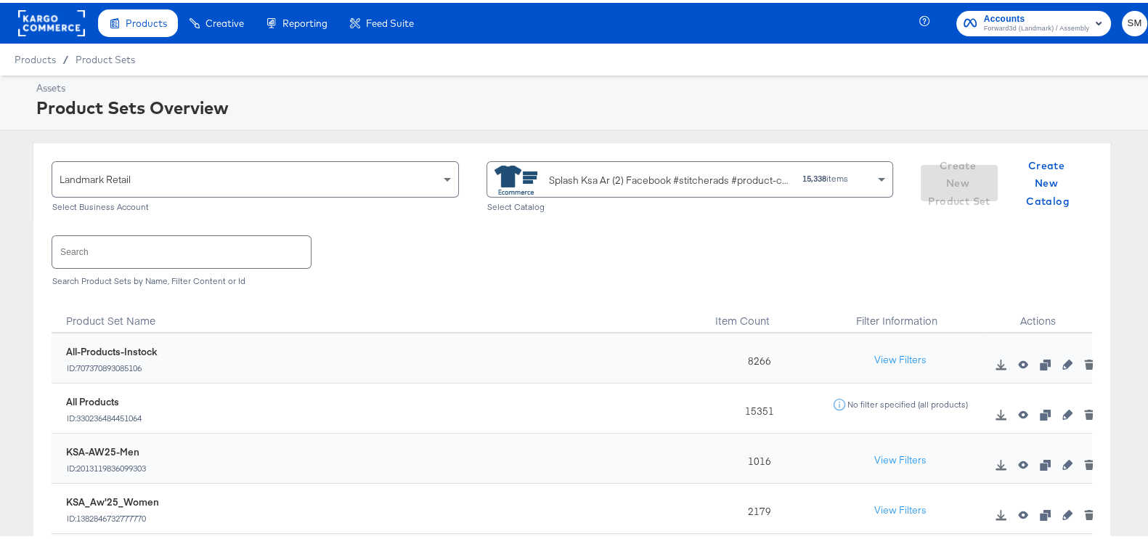
scroll to position [90, 0]
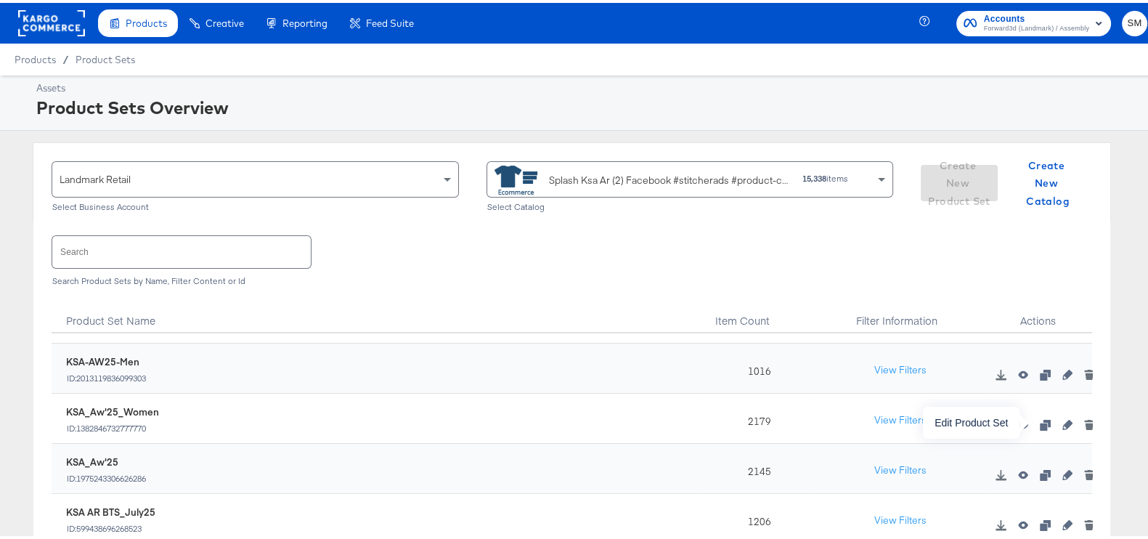
click at [1062, 421] on icon "button" at bounding box center [1067, 422] width 10 height 10
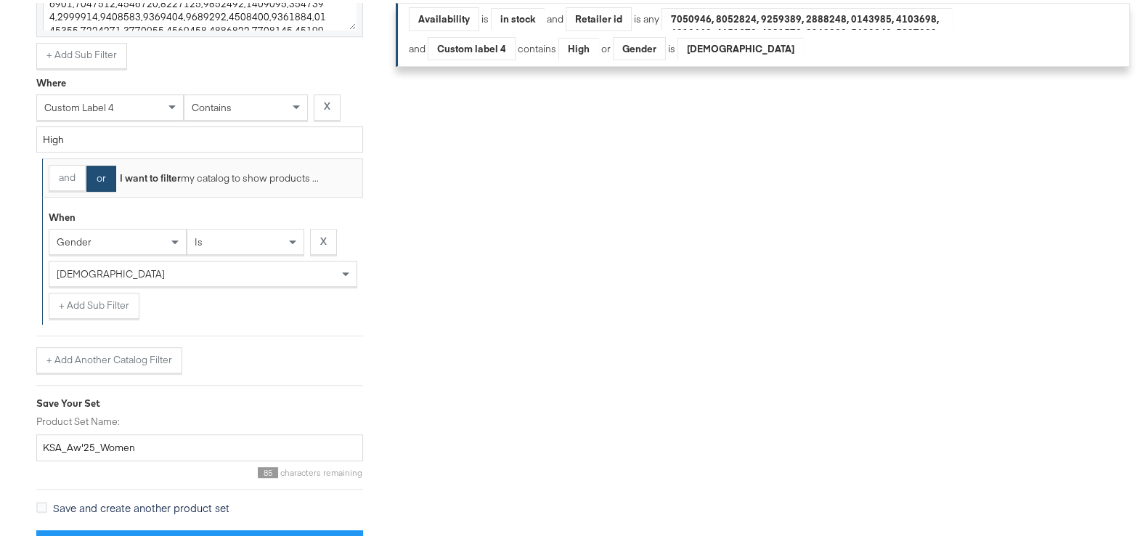
scroll to position [853, 0]
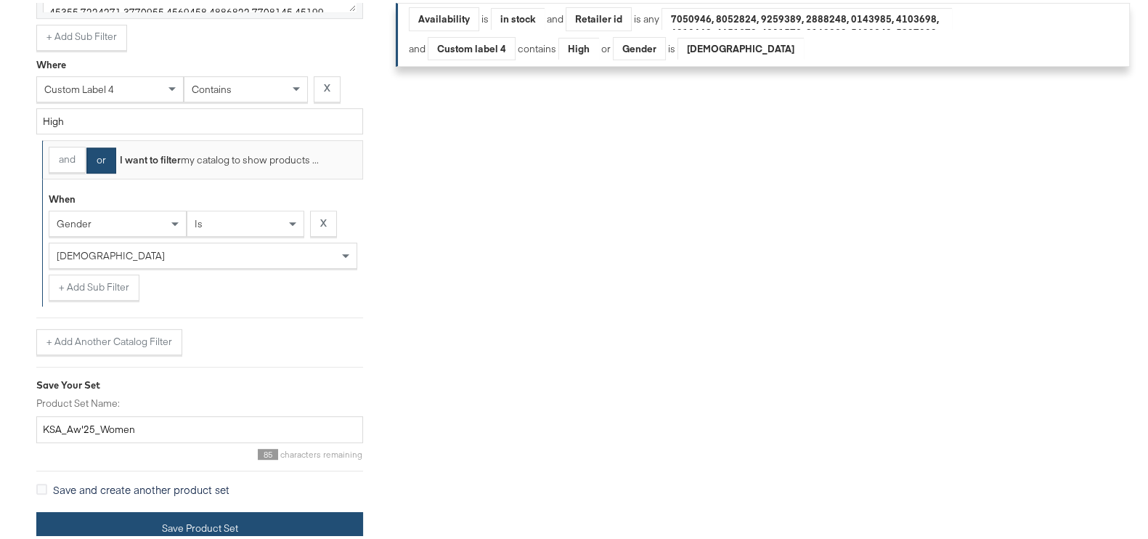
click at [163, 521] on button "Save Product Set" at bounding box center [199, 525] width 327 height 33
